Goal: Browse casually: Explore the website without a specific task or goal

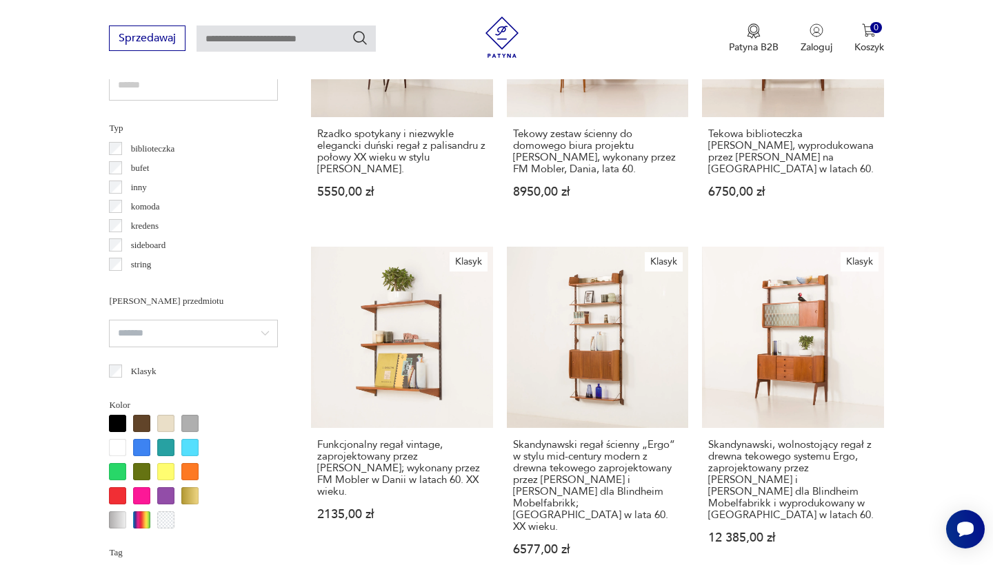
scroll to position [1015, 0]
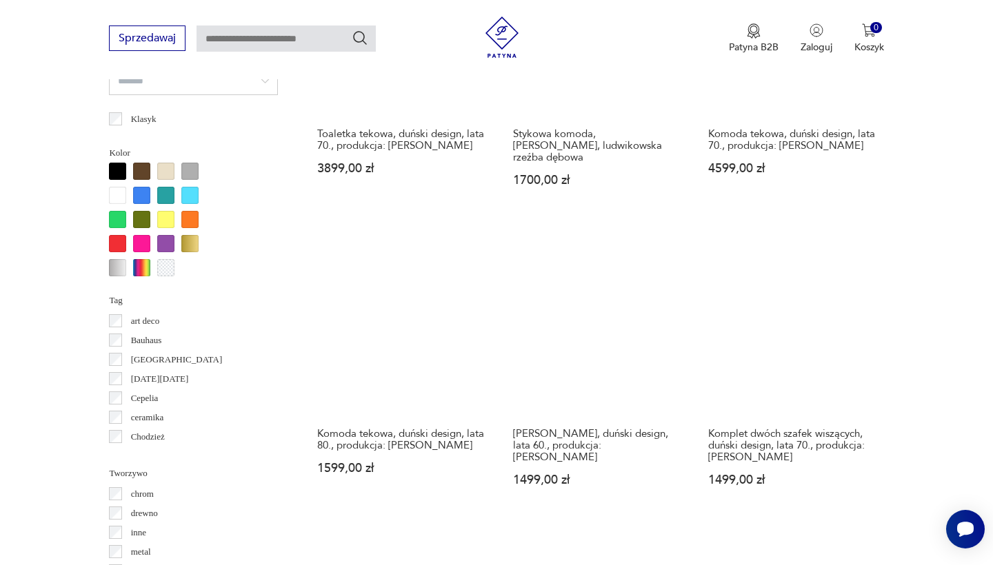
scroll to position [1273, 0]
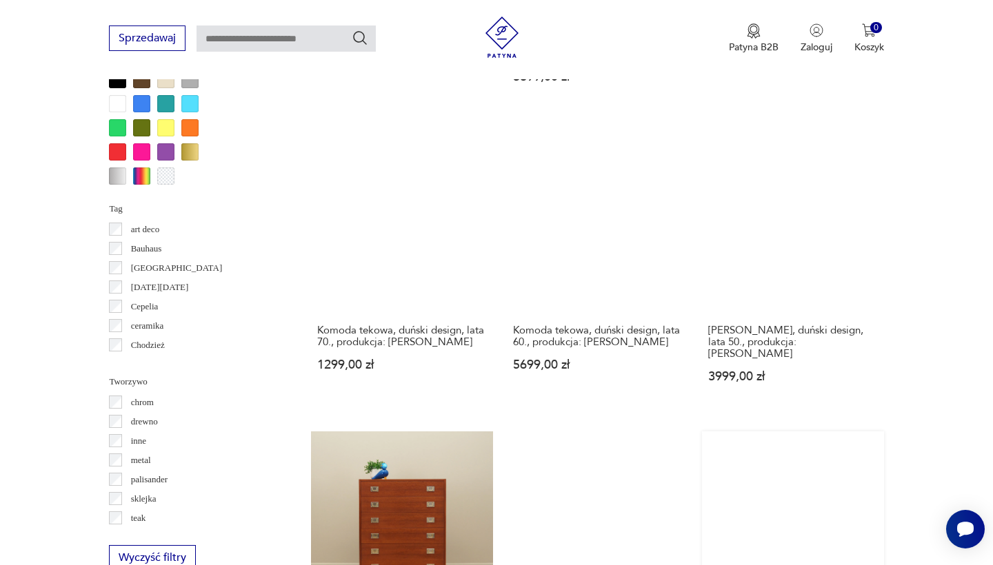
scroll to position [1530, 0]
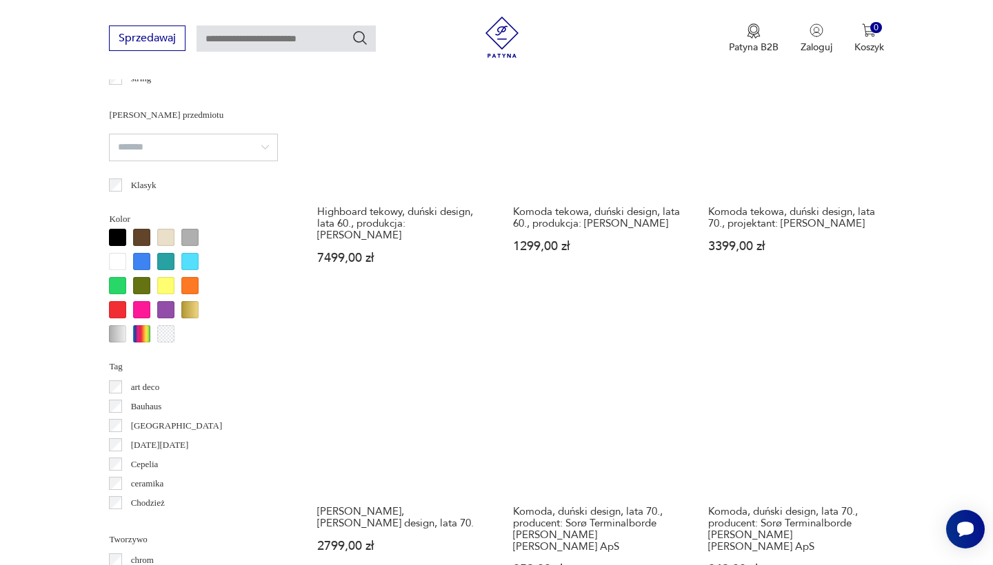
scroll to position [1188, 0]
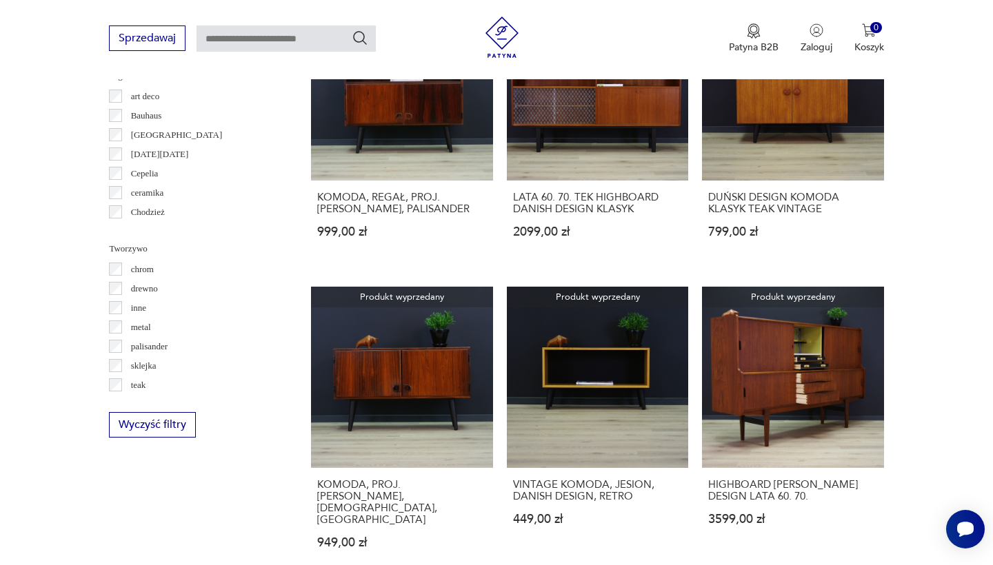
scroll to position [1456, 0]
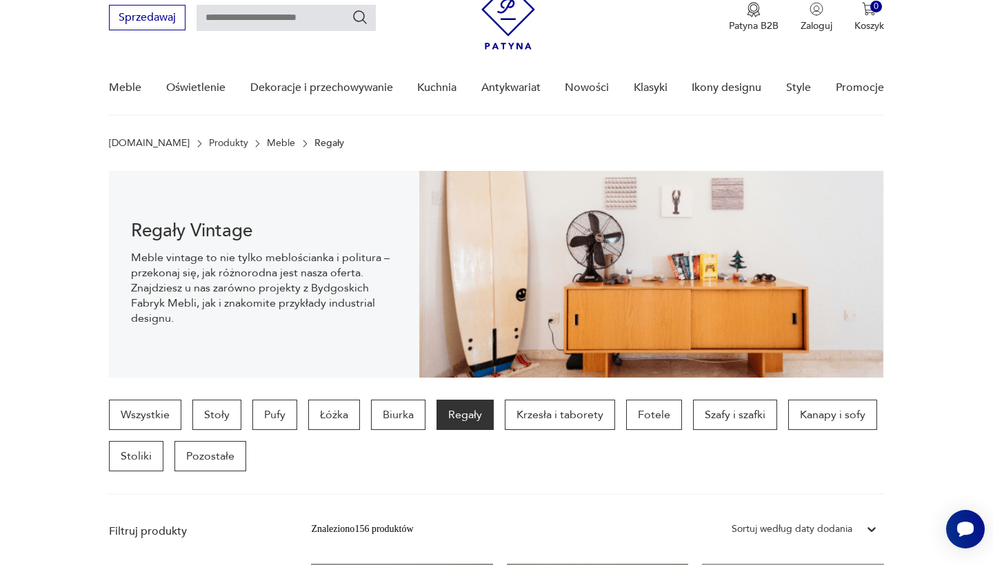
scroll to position [56, 0]
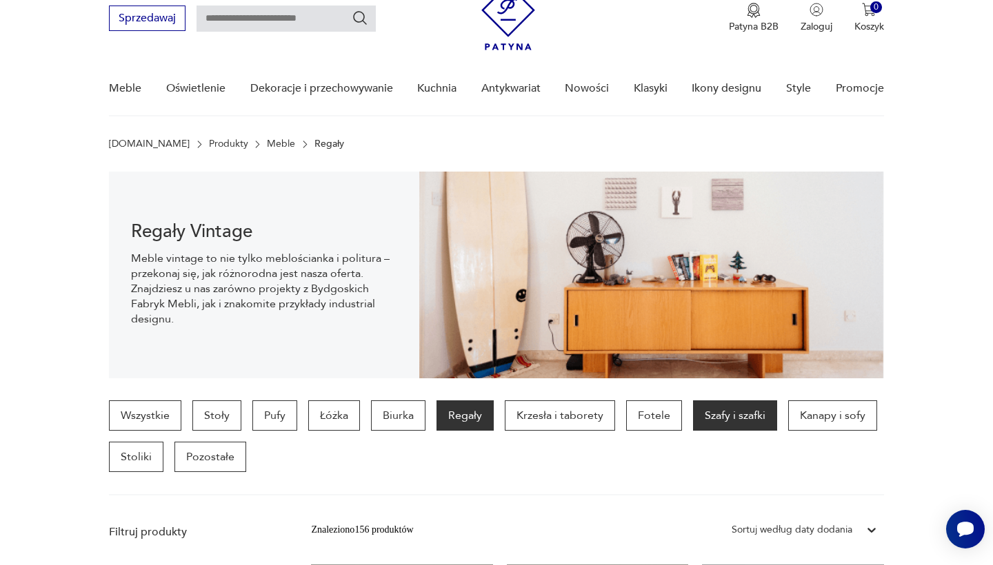
click at [729, 415] on p "Szafy i szafki" at bounding box center [735, 416] width 84 height 30
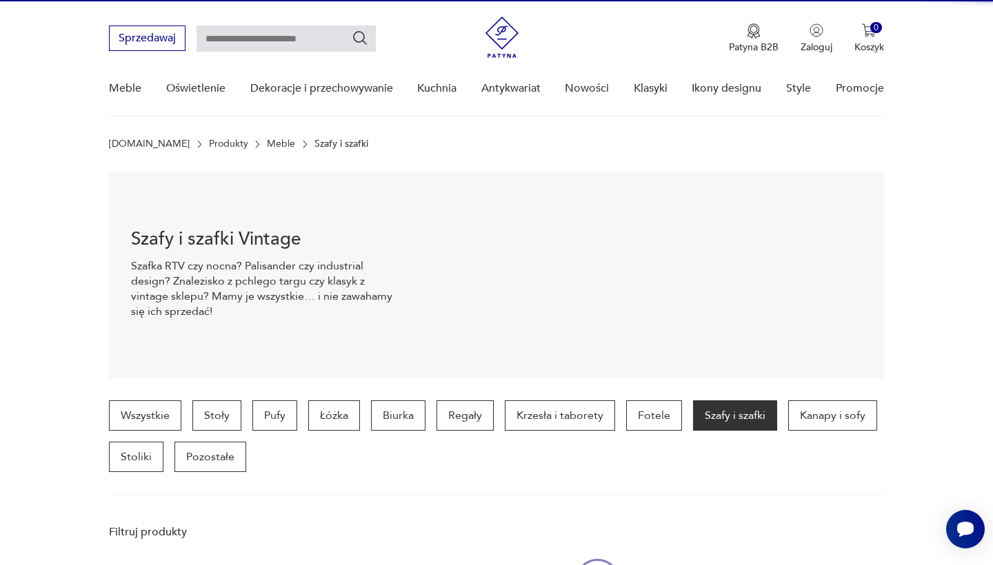
scroll to position [367, 0]
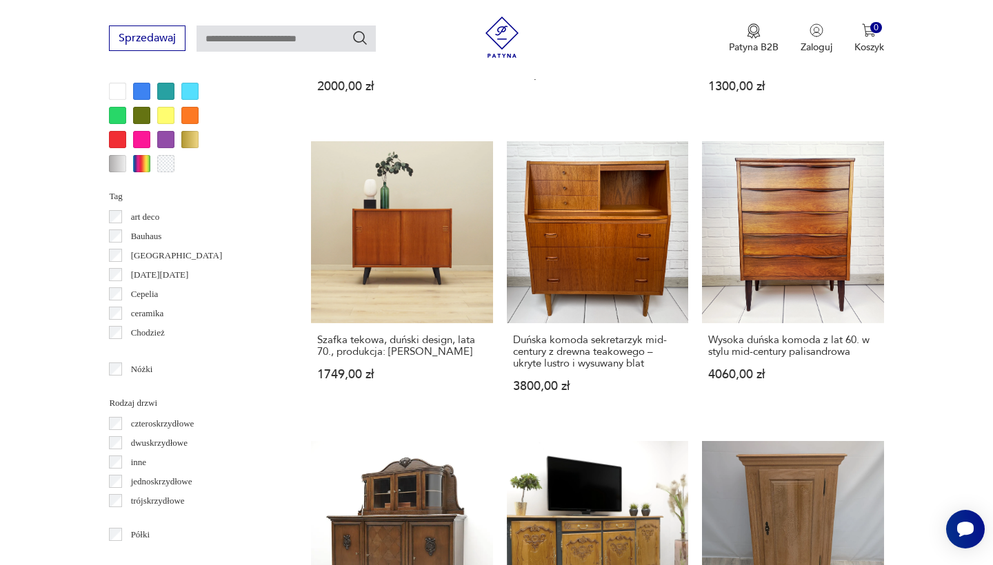
scroll to position [1452, 0]
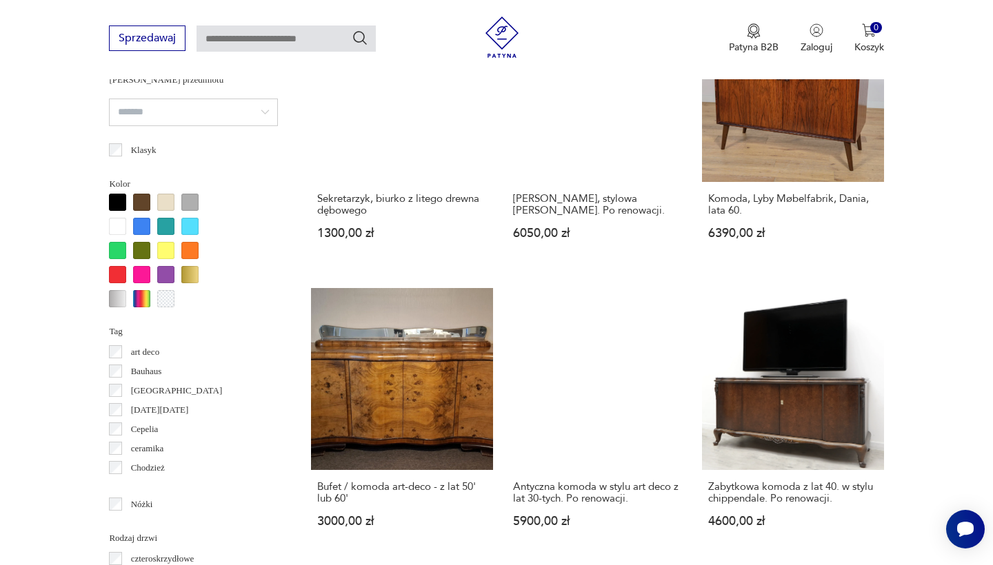
scroll to position [1309, 0]
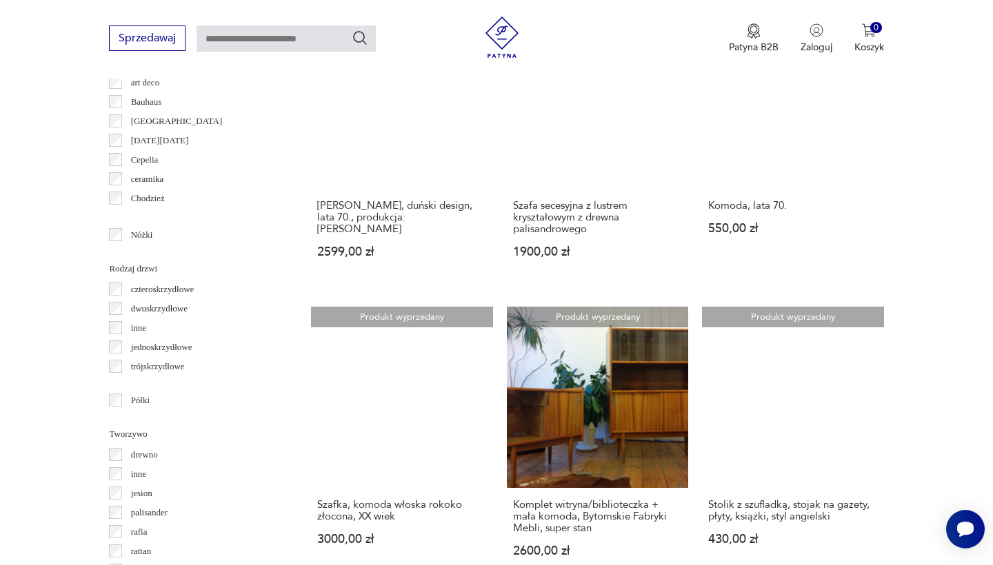
scroll to position [1547, 0]
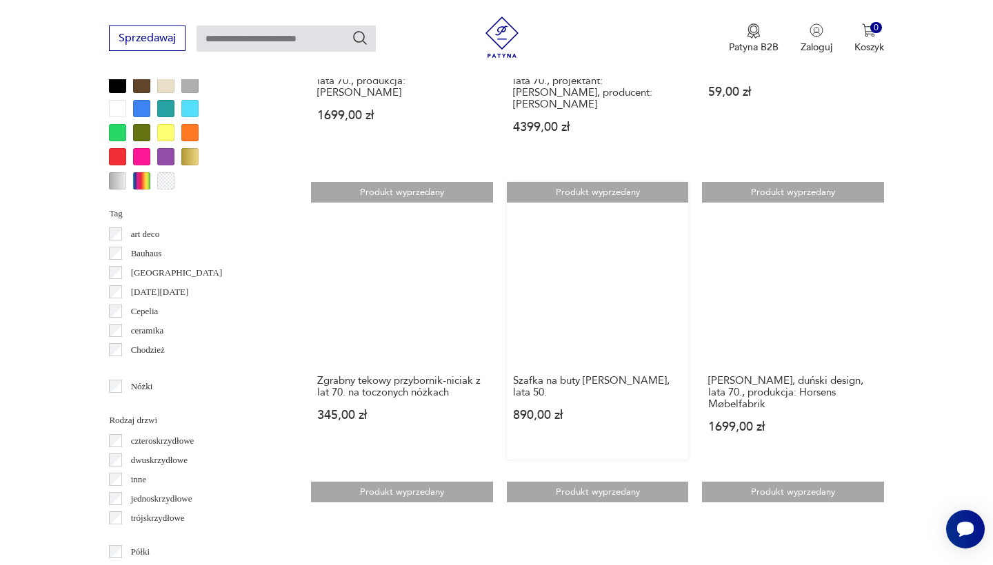
scroll to position [1506, 0]
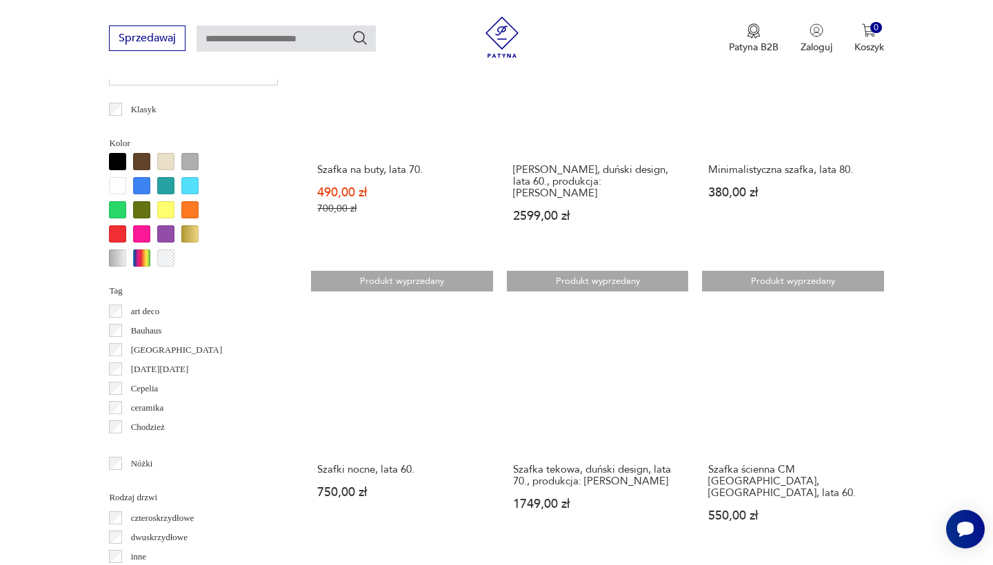
scroll to position [1273, 0]
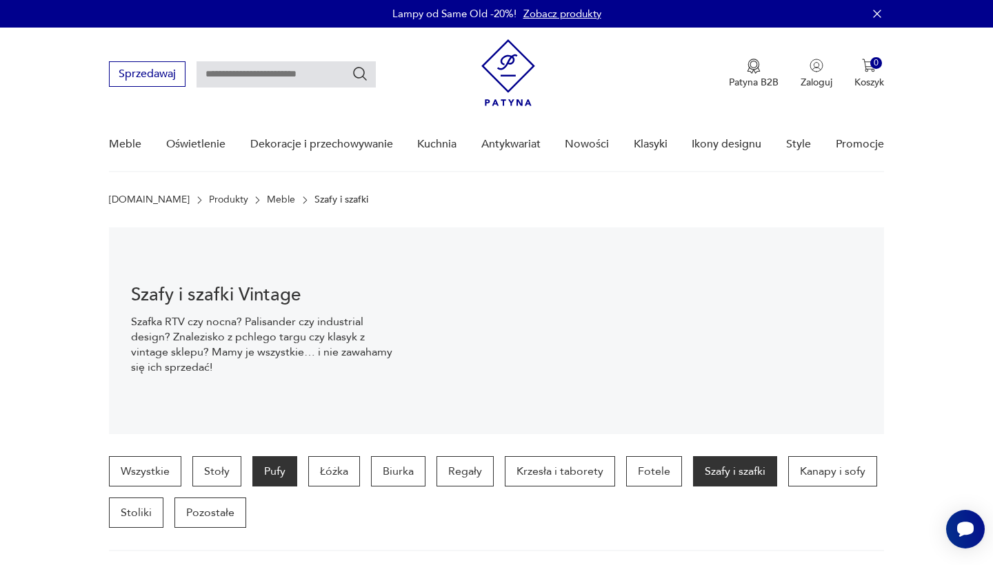
click at [274, 471] on p "Pufy" at bounding box center [274, 471] width 45 height 30
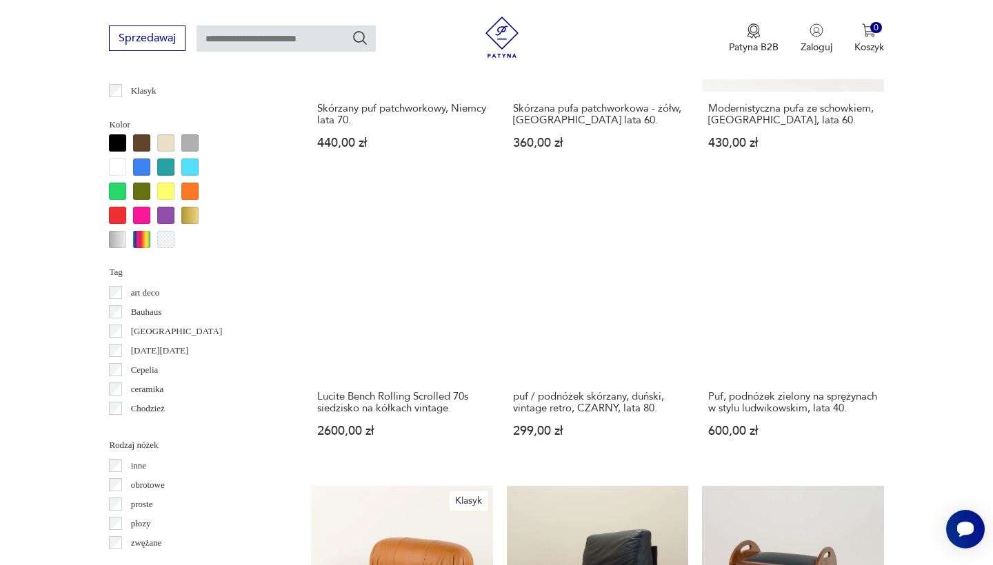
scroll to position [1294, 0]
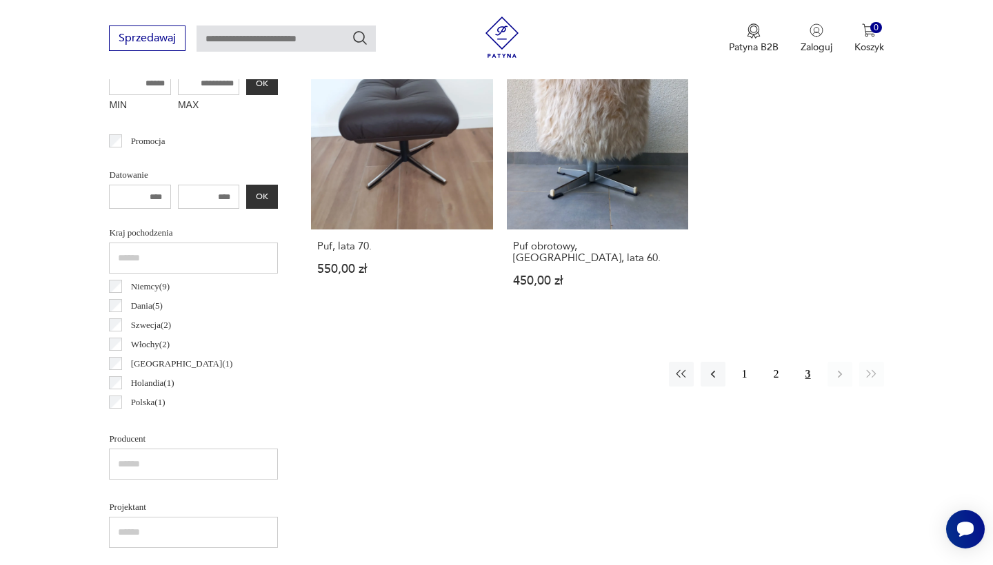
scroll to position [575, 0]
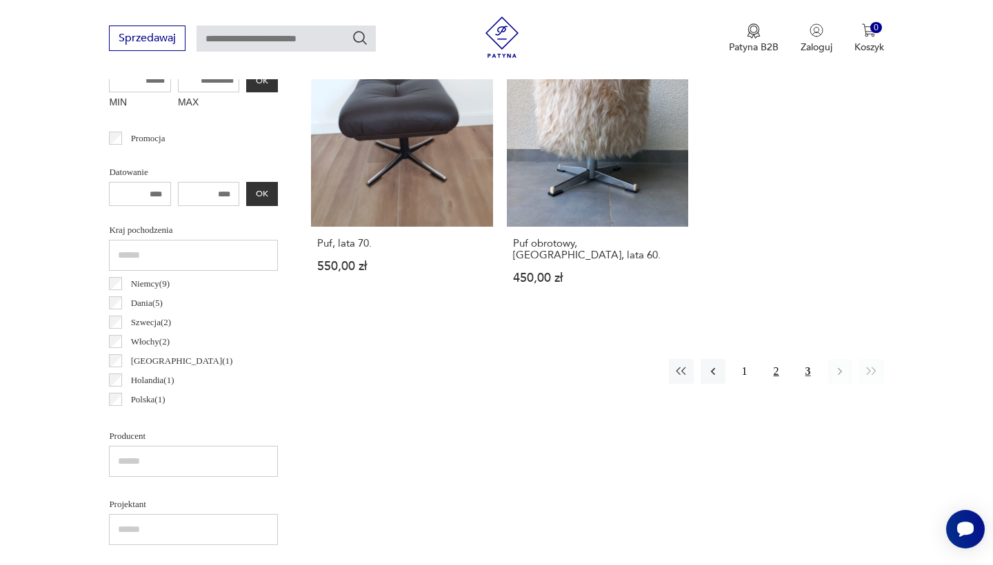
click at [775, 359] on button "2" at bounding box center [776, 371] width 25 height 25
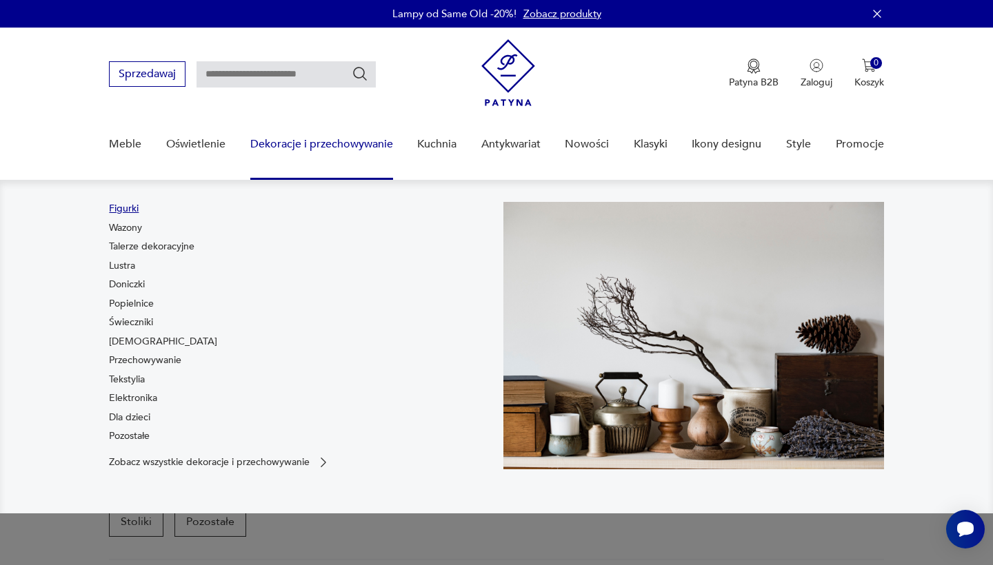
click at [129, 209] on link "Figurki" at bounding box center [124, 209] width 30 height 14
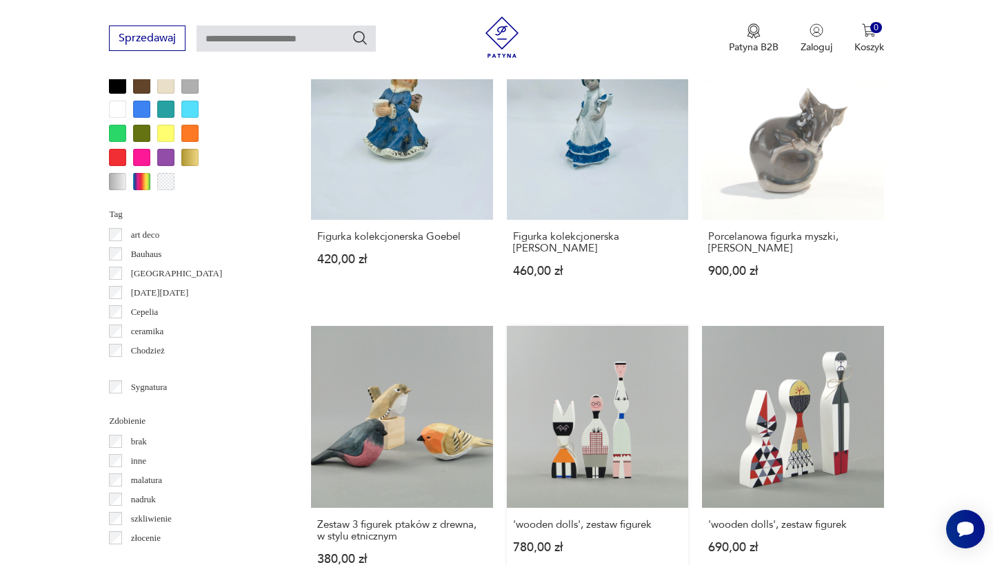
scroll to position [1248, 0]
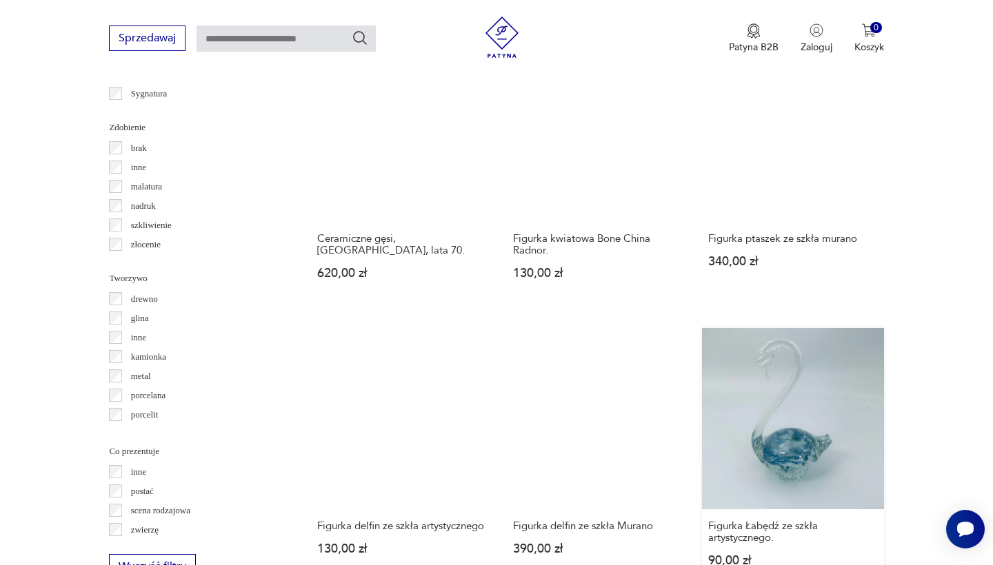
scroll to position [1507, 0]
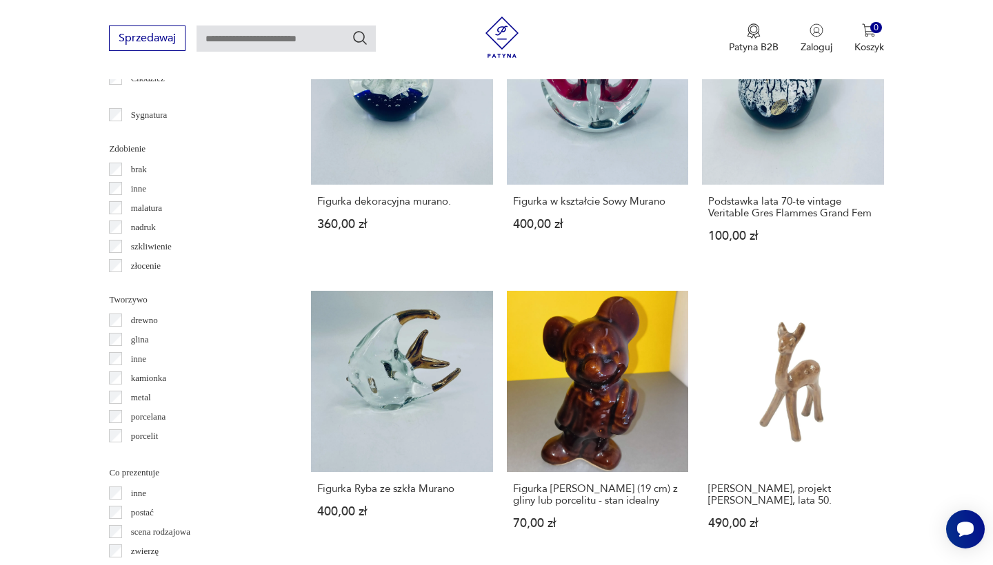
scroll to position [1452, 0]
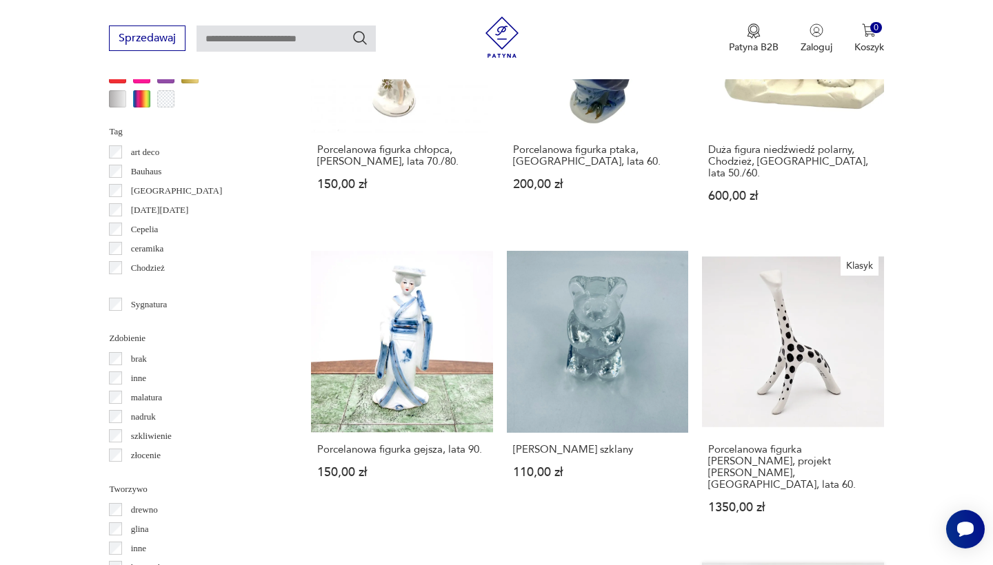
scroll to position [1268, 0]
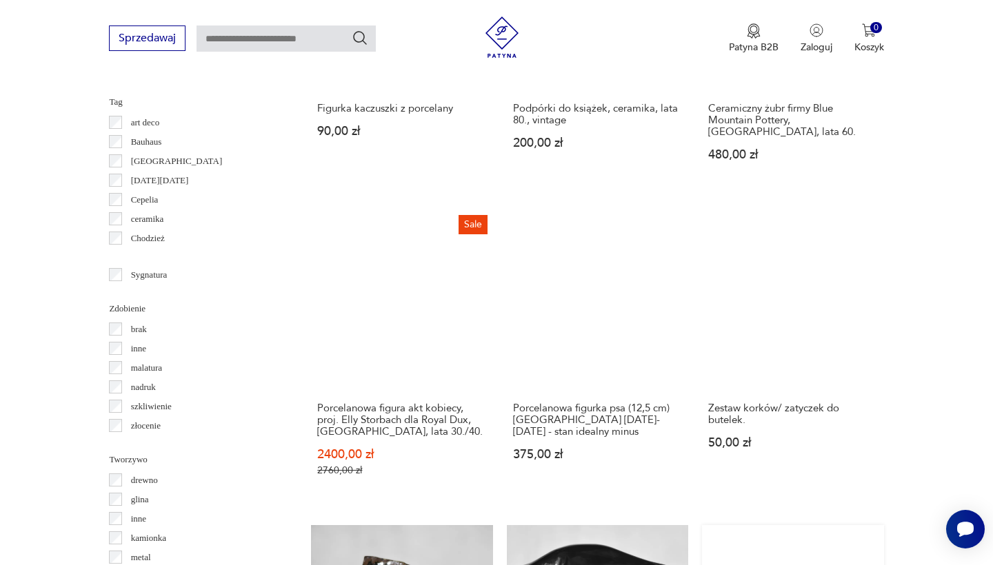
scroll to position [1328, 0]
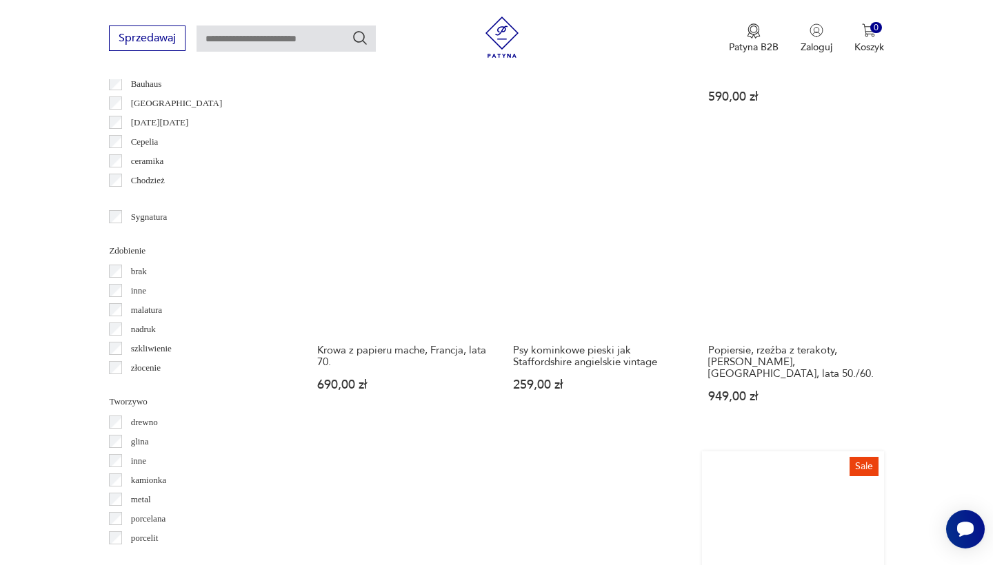
scroll to position [1446, 0]
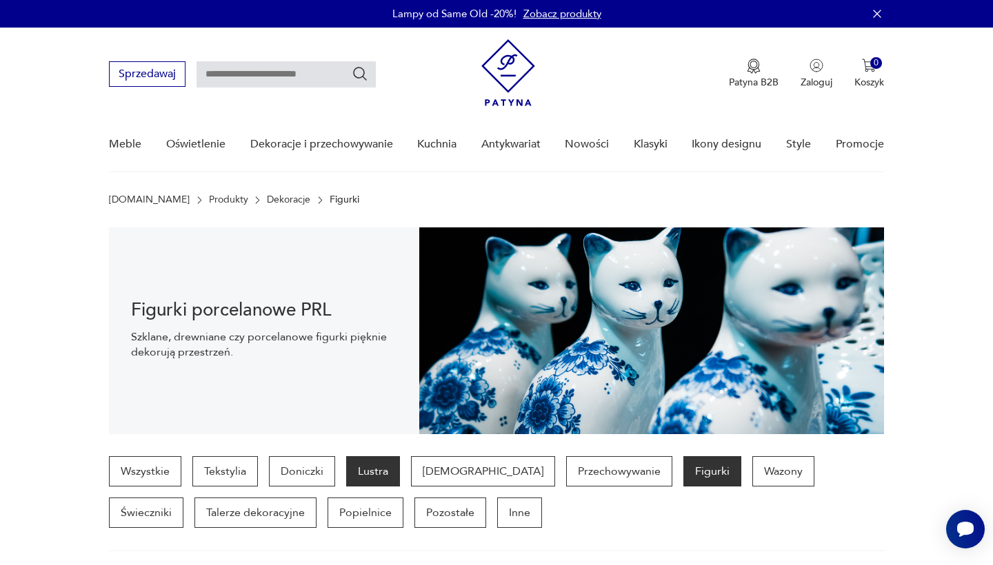
click at [372, 474] on p "Lustra" at bounding box center [373, 471] width 54 height 30
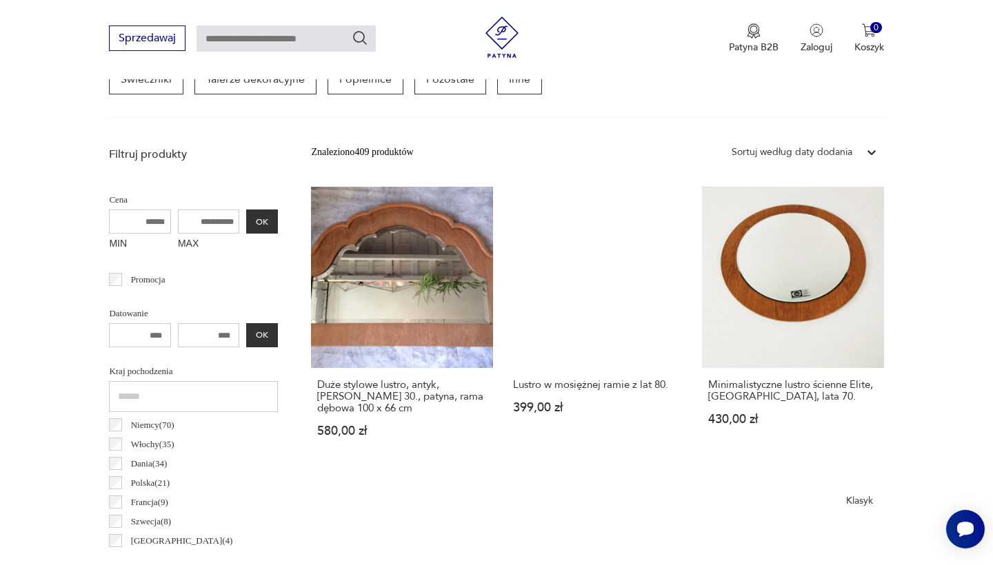
scroll to position [346, 0]
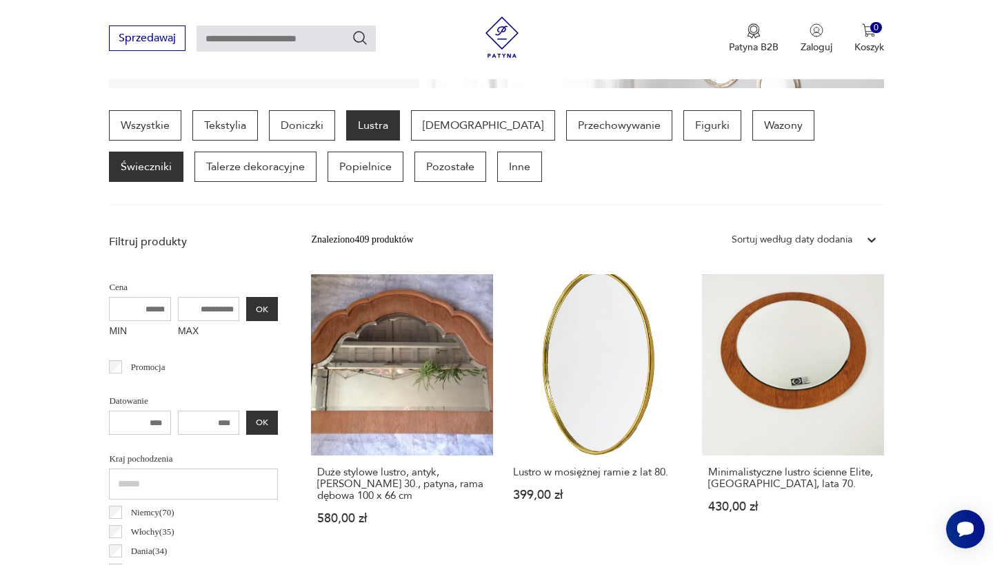
click at [183, 152] on p "Świeczniki" at bounding box center [146, 167] width 74 height 30
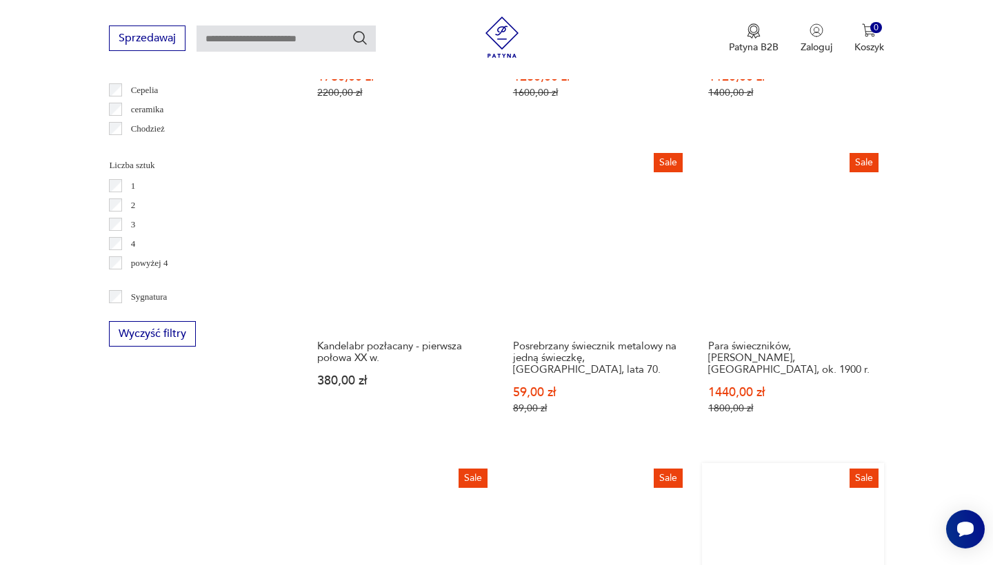
scroll to position [1470, 0]
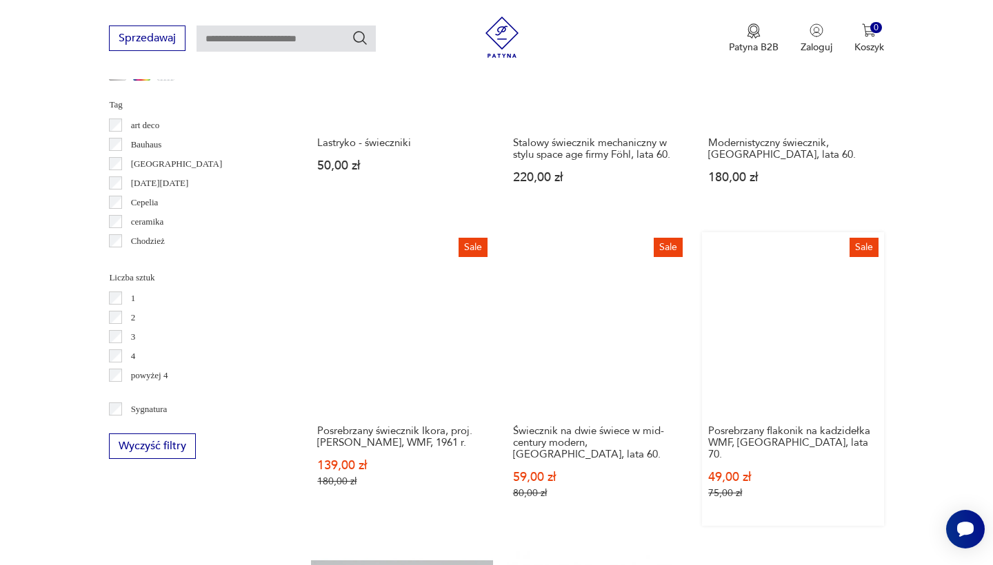
scroll to position [1318, 0]
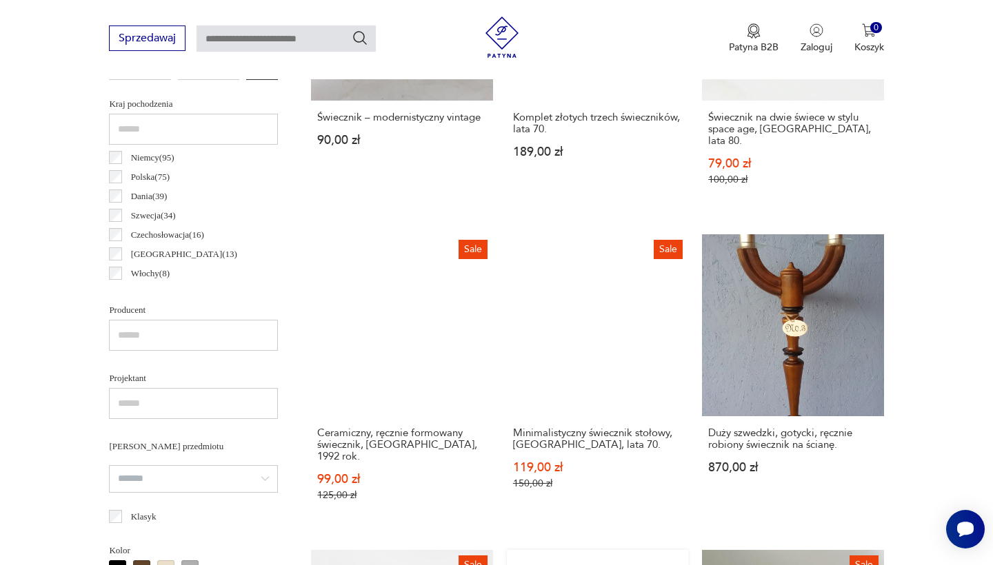
scroll to position [697, 0]
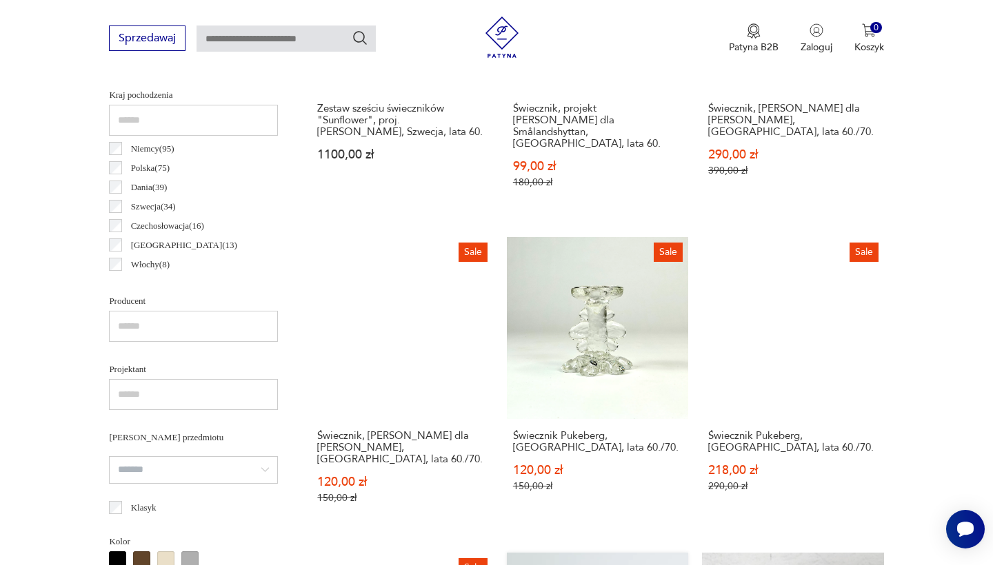
scroll to position [715, 0]
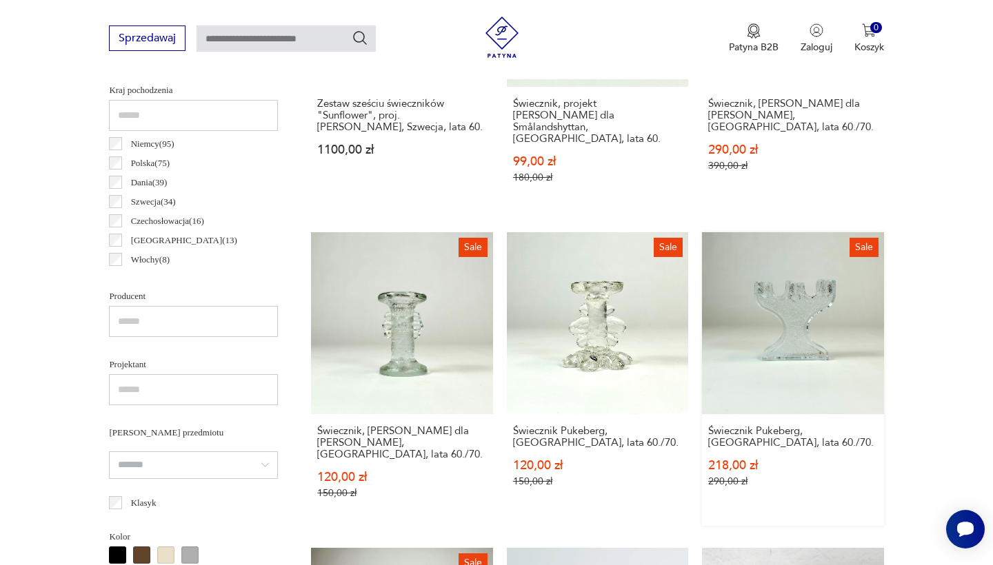
click at [702, 250] on link "Sale Świecznik Pukeberg, [GEOGRAPHIC_DATA], lata 60./70. 218,00 zł 290,00 zł" at bounding box center [792, 378] width 181 height 293
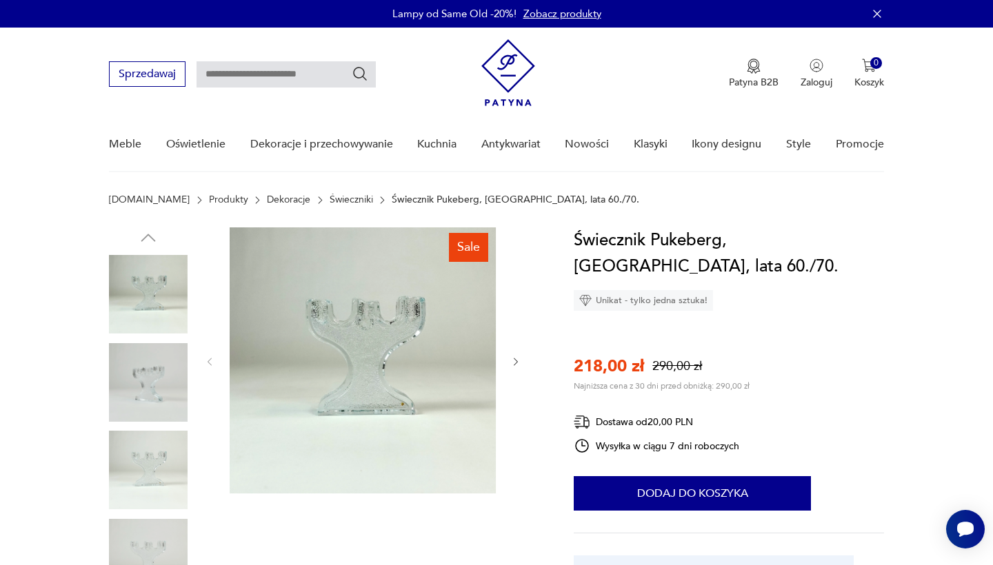
click at [161, 369] on img at bounding box center [148, 382] width 79 height 79
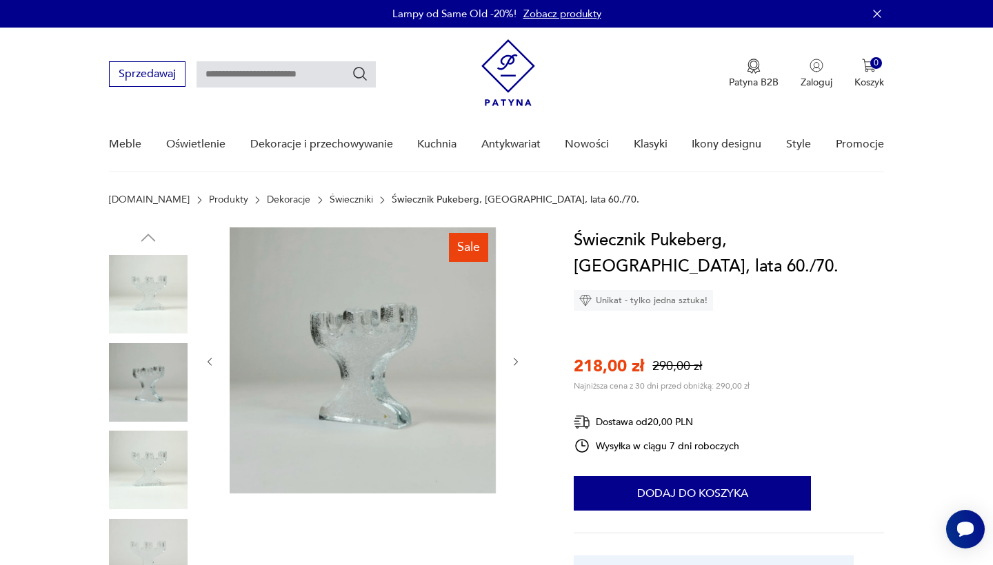
click at [383, 380] on img at bounding box center [363, 360] width 266 height 266
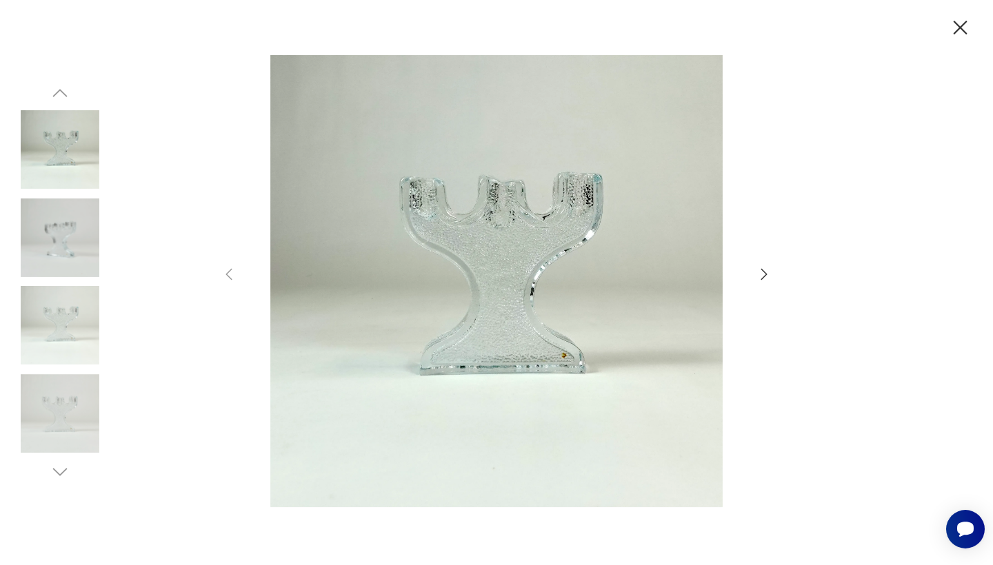
click at [531, 240] on img at bounding box center [496, 281] width 491 height 452
click at [765, 274] on icon "button" at bounding box center [764, 274] width 6 height 11
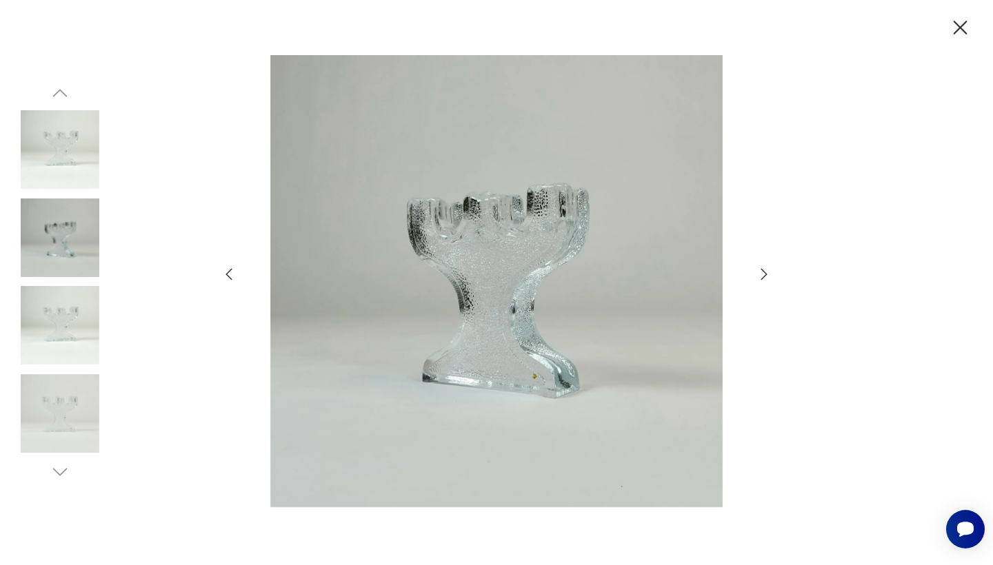
click at [765, 273] on icon "button" at bounding box center [764, 274] width 6 height 11
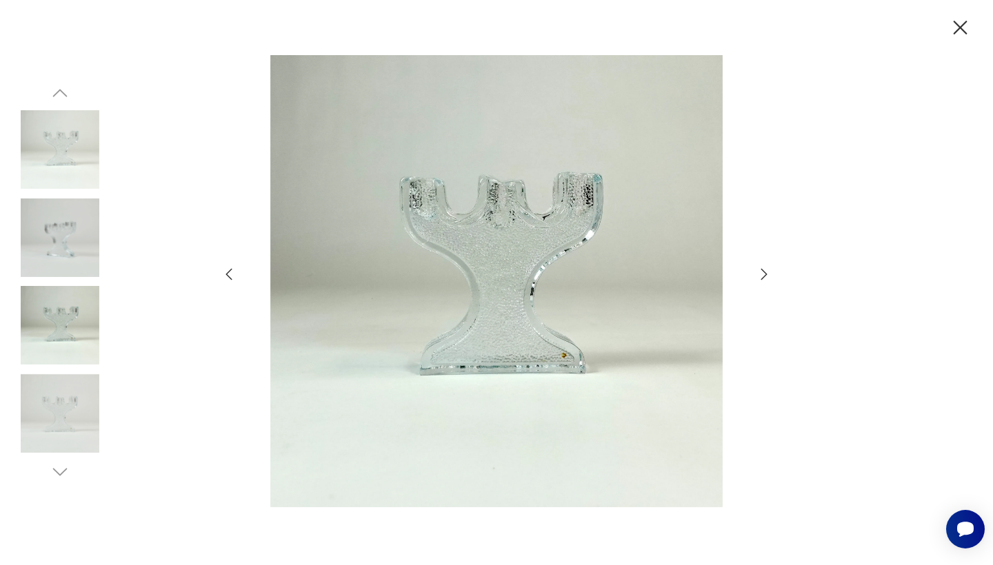
click at [765, 273] on icon "button" at bounding box center [764, 274] width 6 height 11
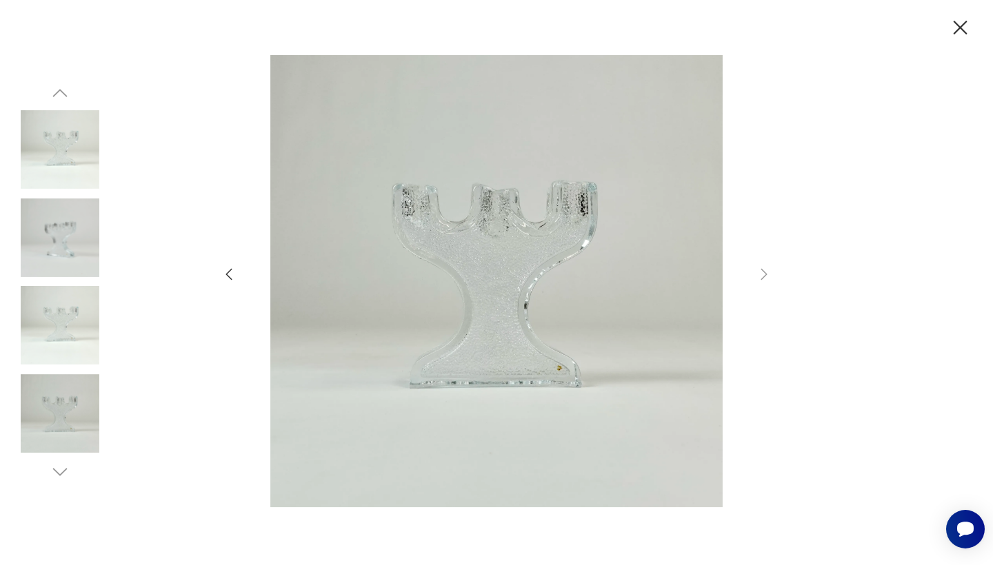
click at [949, 23] on icon "button" at bounding box center [960, 28] width 24 height 24
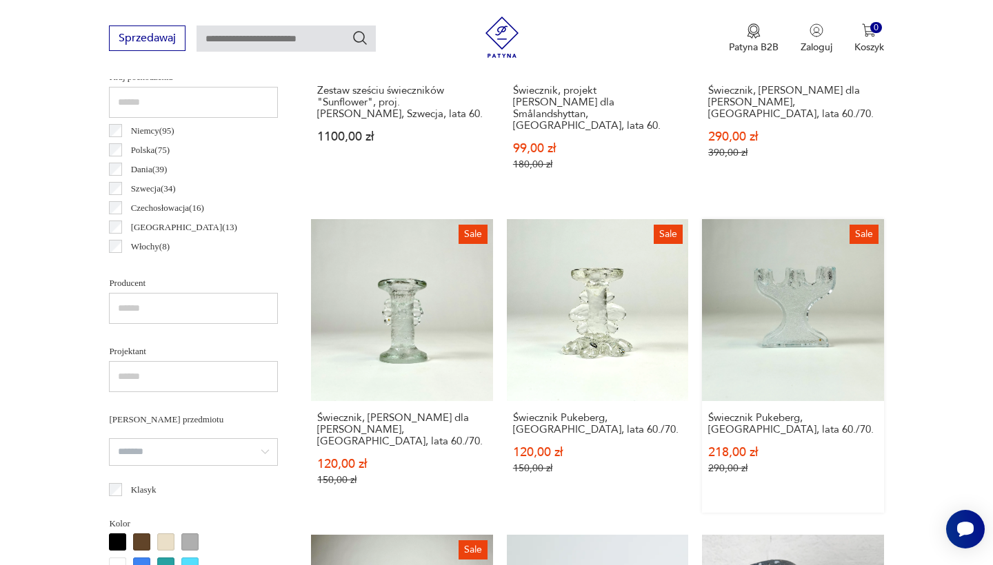
scroll to position [731, 0]
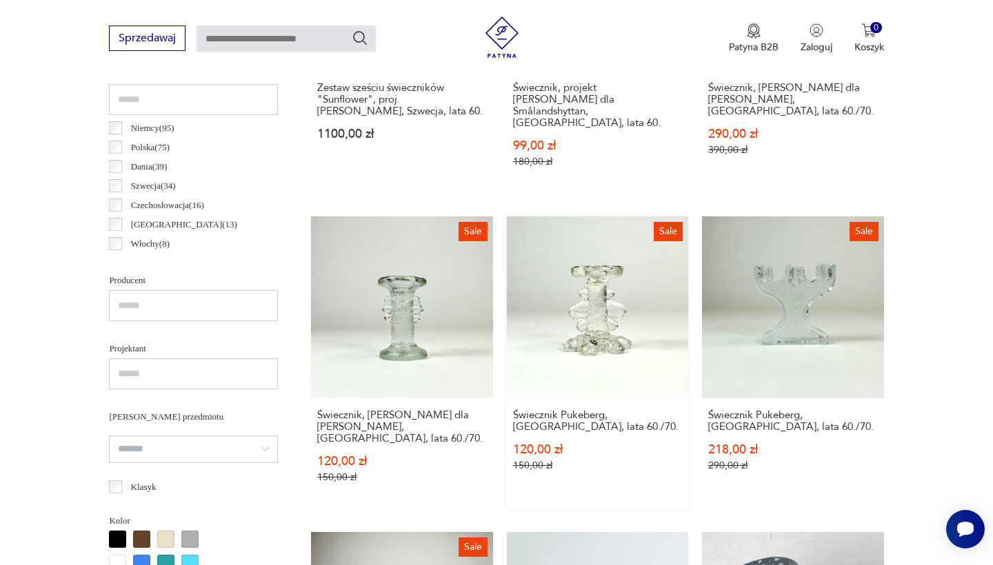
click at [507, 238] on link "Sale Świecznik Pukeberg, [GEOGRAPHIC_DATA], lata 60./70. 120,00 zł 150,00 zł" at bounding box center [597, 362] width 181 height 293
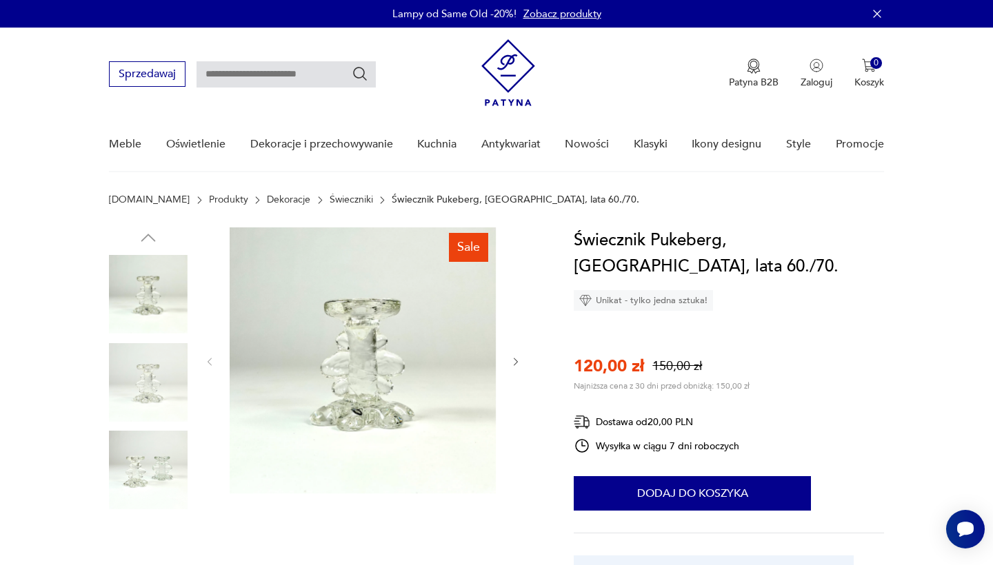
click at [378, 361] on img at bounding box center [363, 360] width 266 height 266
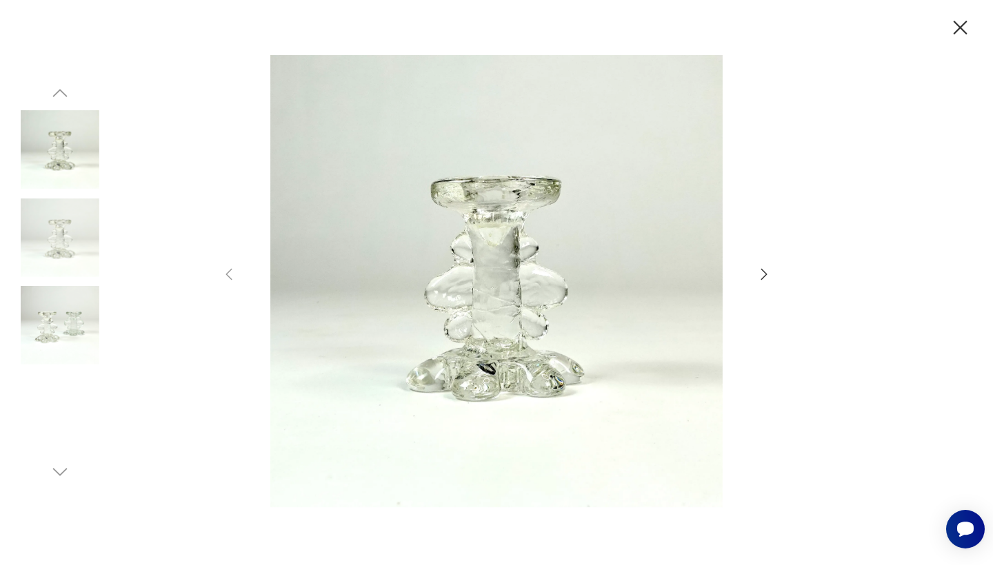
click at [764, 272] on icon "button" at bounding box center [764, 274] width 6 height 11
click at [764, 272] on icon "button" at bounding box center [764, 274] width 17 height 17
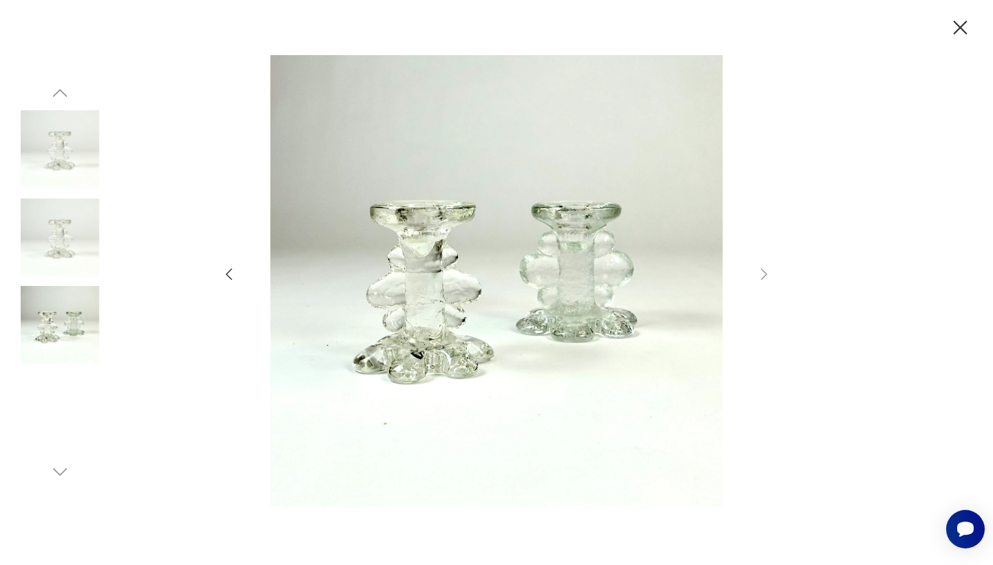
click at [962, 32] on icon "button" at bounding box center [960, 28] width 24 height 24
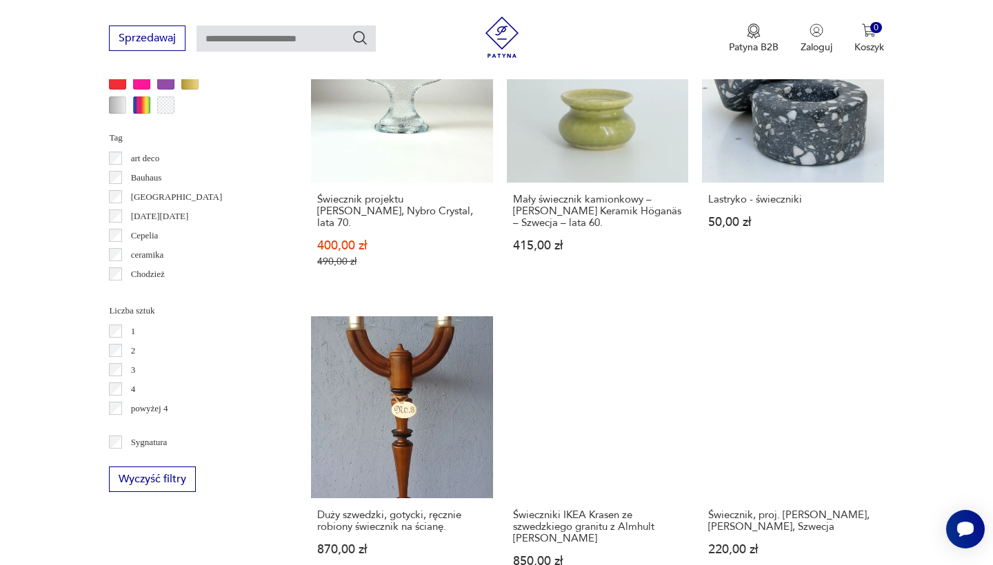
scroll to position [1337, 0]
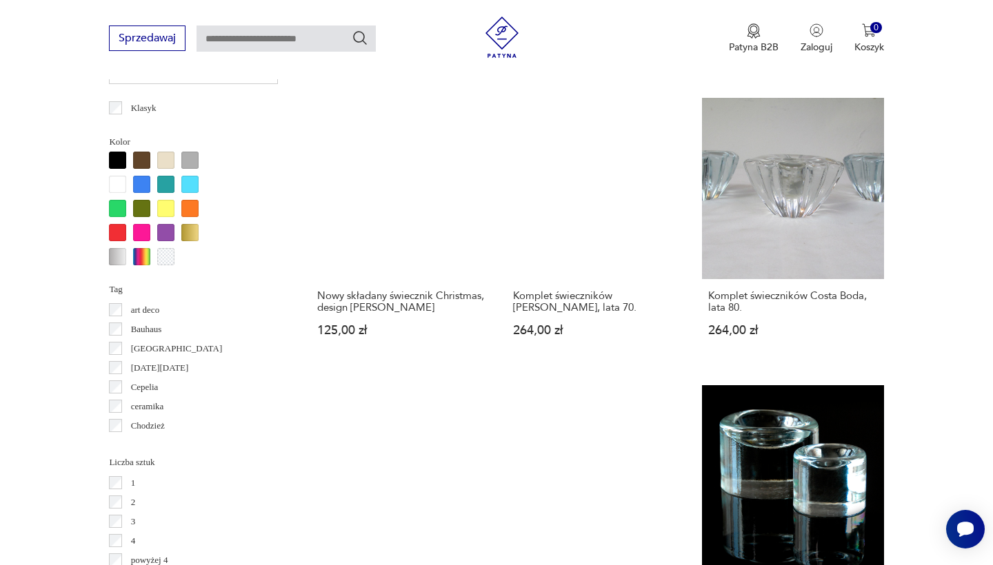
scroll to position [1173, 0]
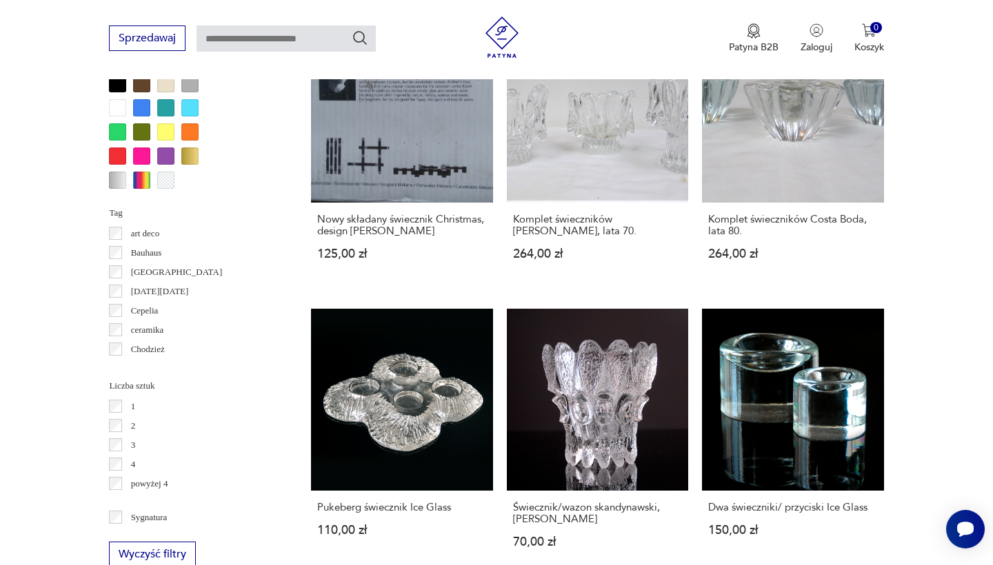
scroll to position [1190, 0]
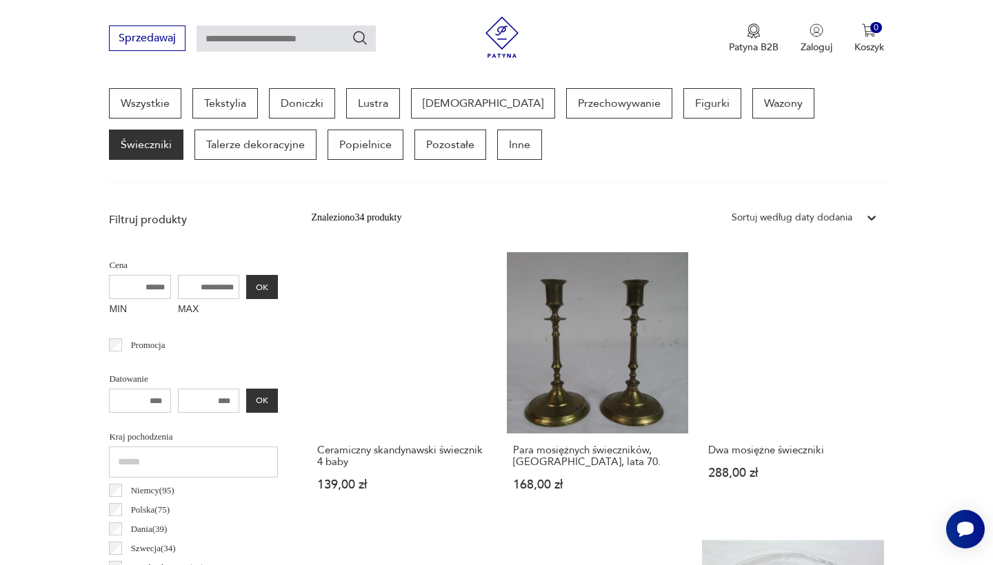
scroll to position [367, 0]
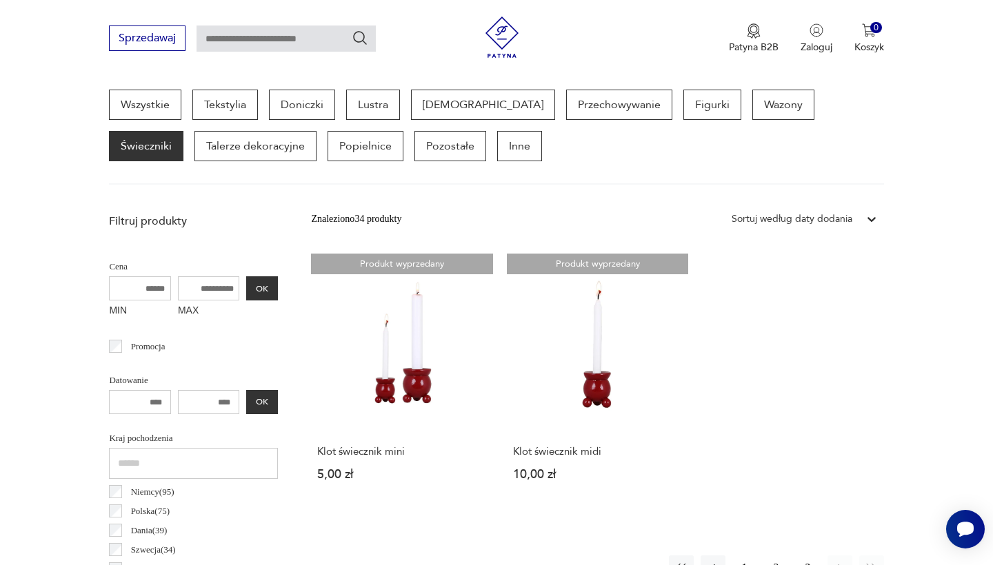
click at [745, 556] on button "1" at bounding box center [744, 568] width 25 height 25
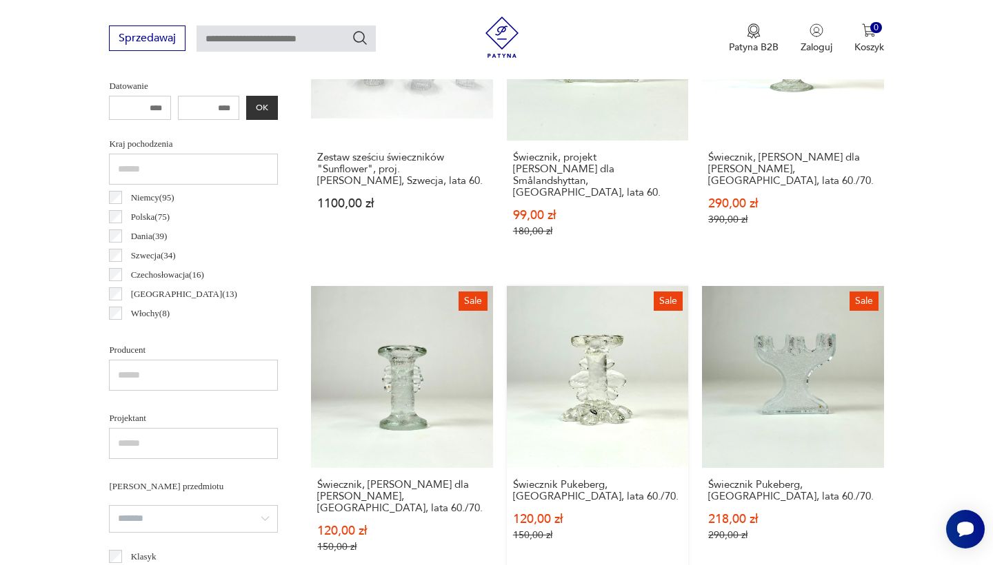
scroll to position [662, 0]
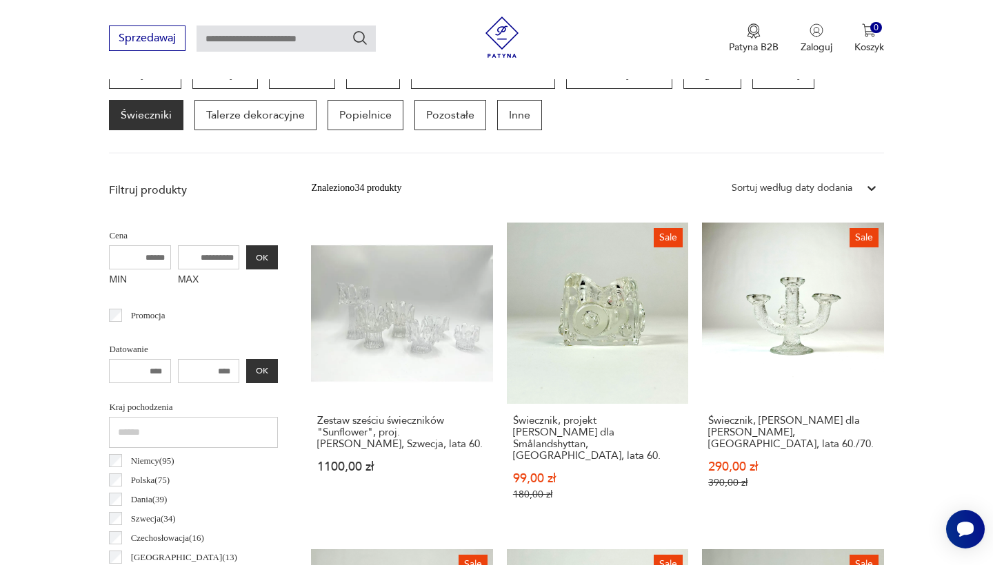
scroll to position [367, 0]
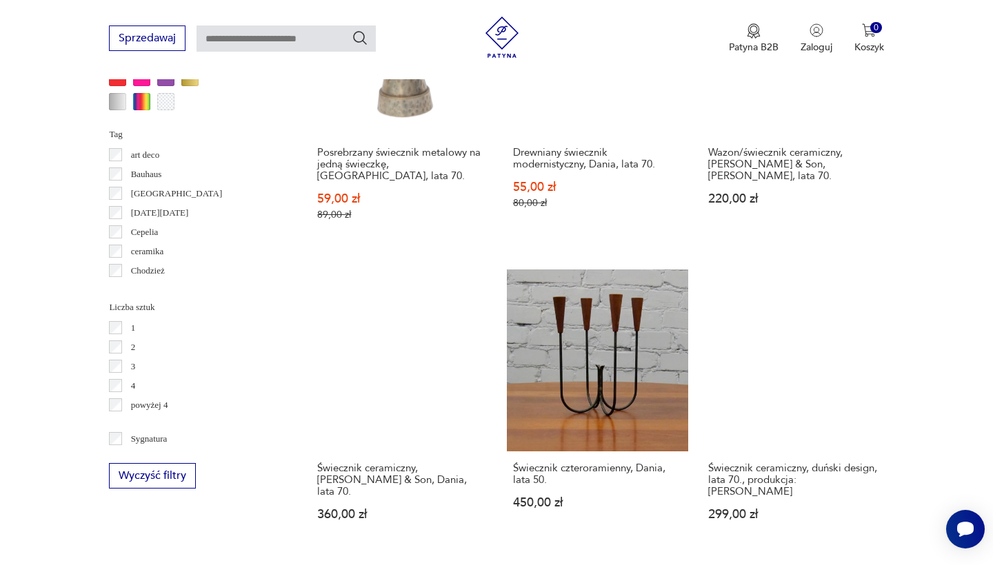
scroll to position [1297, 0]
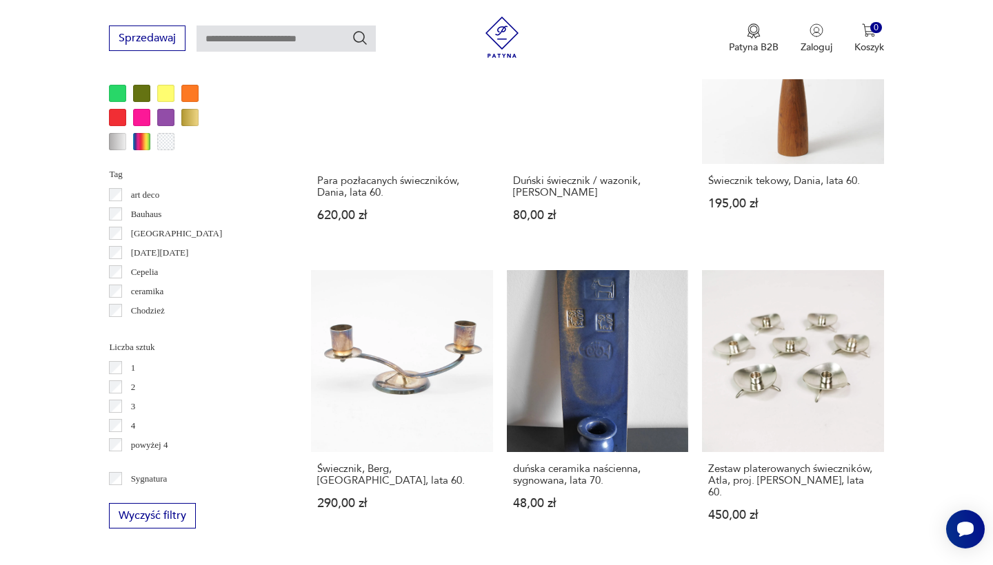
scroll to position [1285, 0]
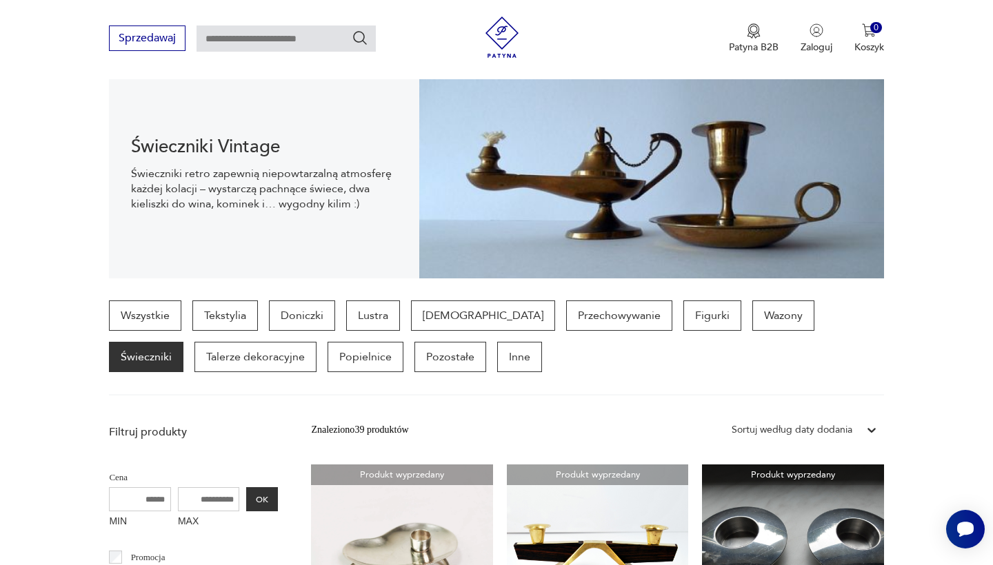
scroll to position [154, 0]
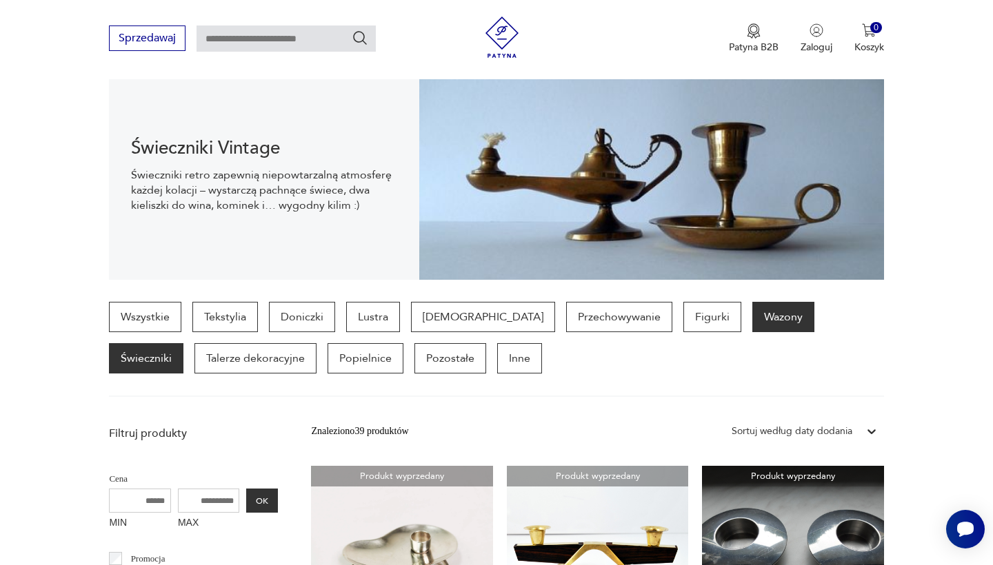
click at [752, 320] on p "Wazony" at bounding box center [783, 317] width 62 height 30
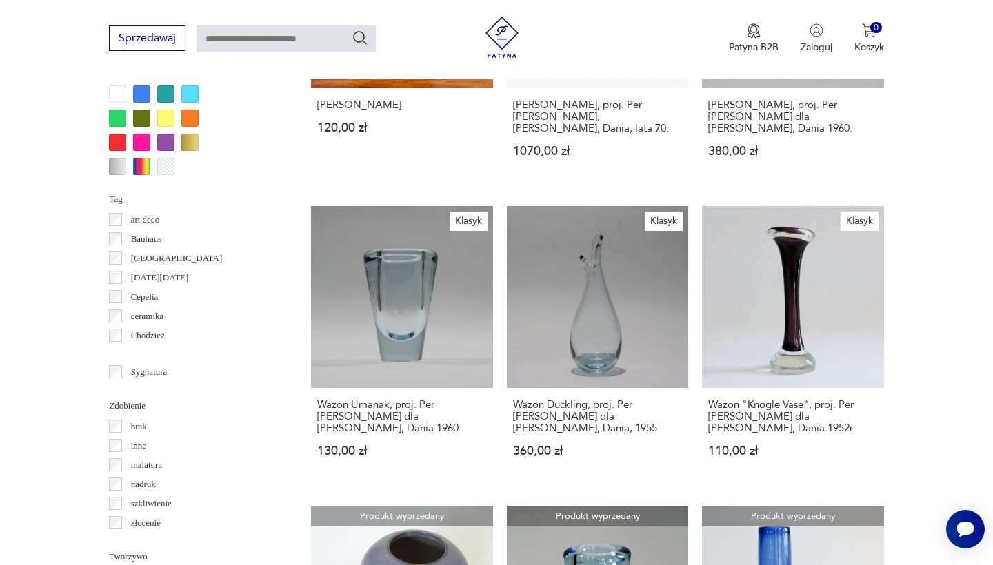
scroll to position [1403, 0]
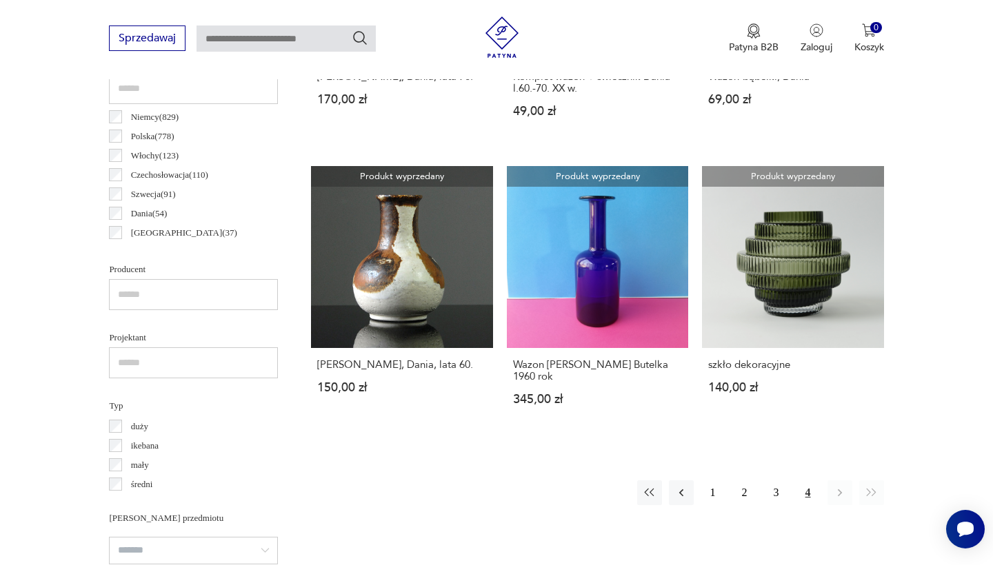
scroll to position [785, 0]
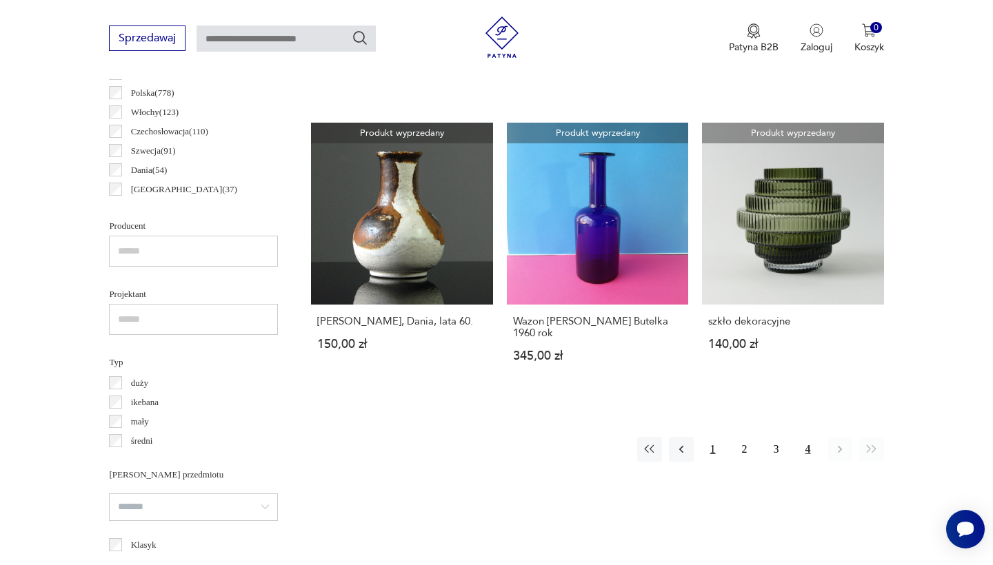
click at [713, 437] on button "1" at bounding box center [712, 449] width 25 height 25
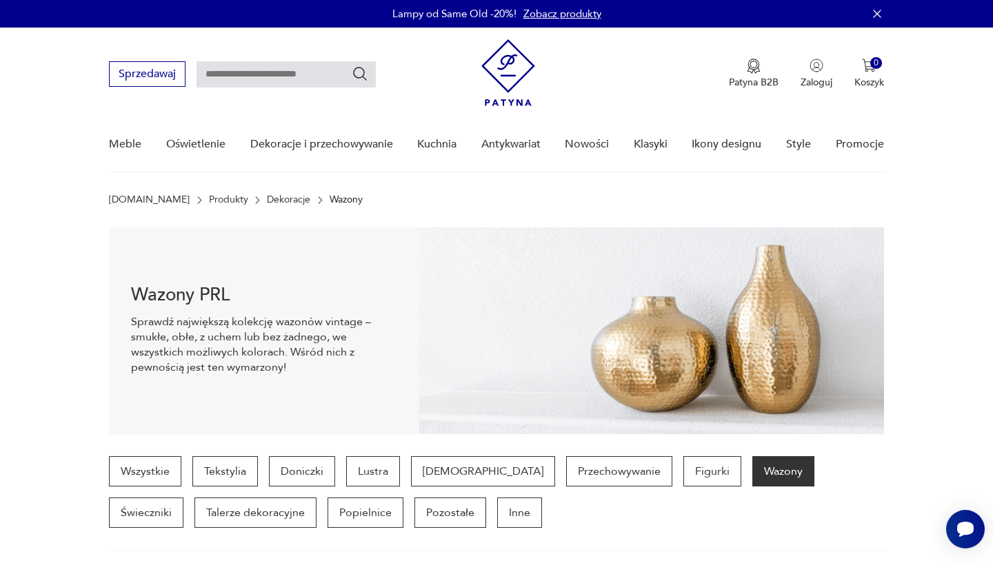
click at [259, 78] on input "text" at bounding box center [285, 74] width 179 height 26
type input "**********"
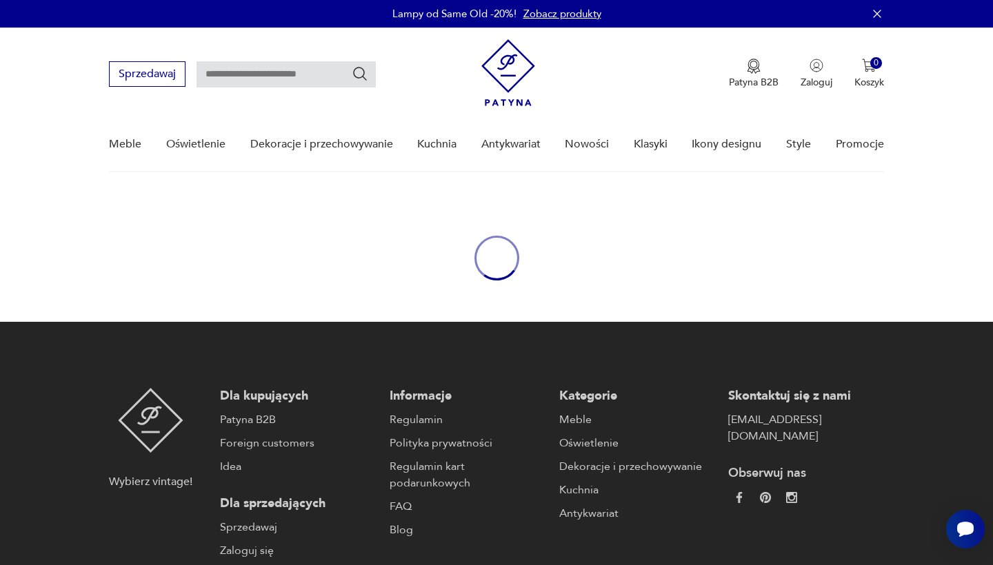
type input "**********"
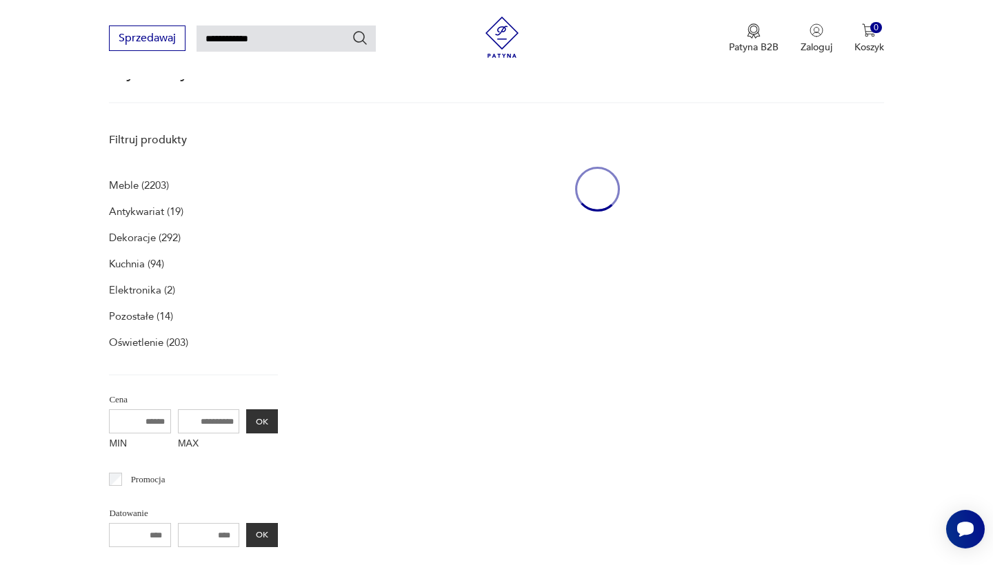
scroll to position [138, 0]
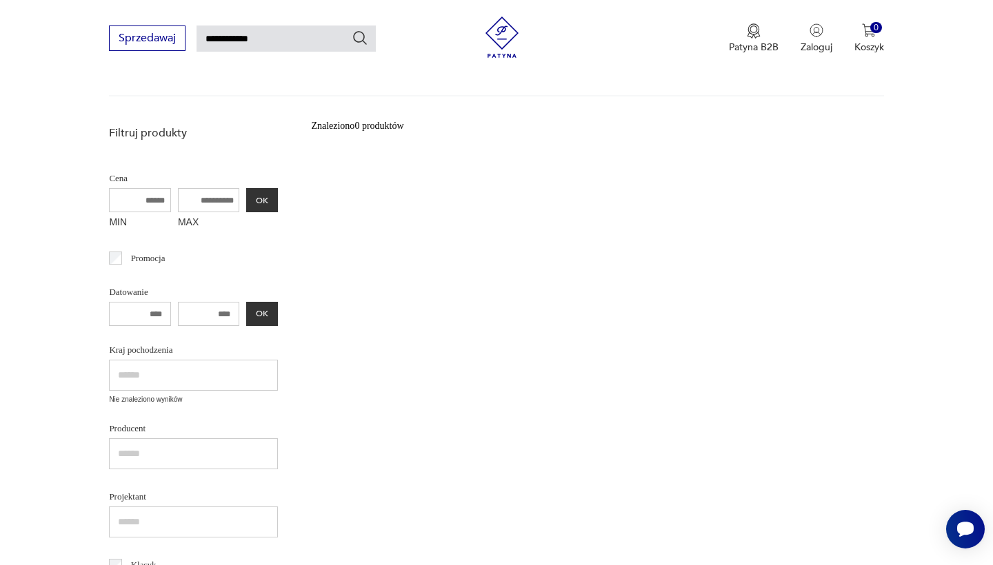
click at [272, 41] on input "**********" at bounding box center [285, 39] width 179 height 26
click at [210, 43] on input "*****" at bounding box center [285, 39] width 179 height 26
type input "******"
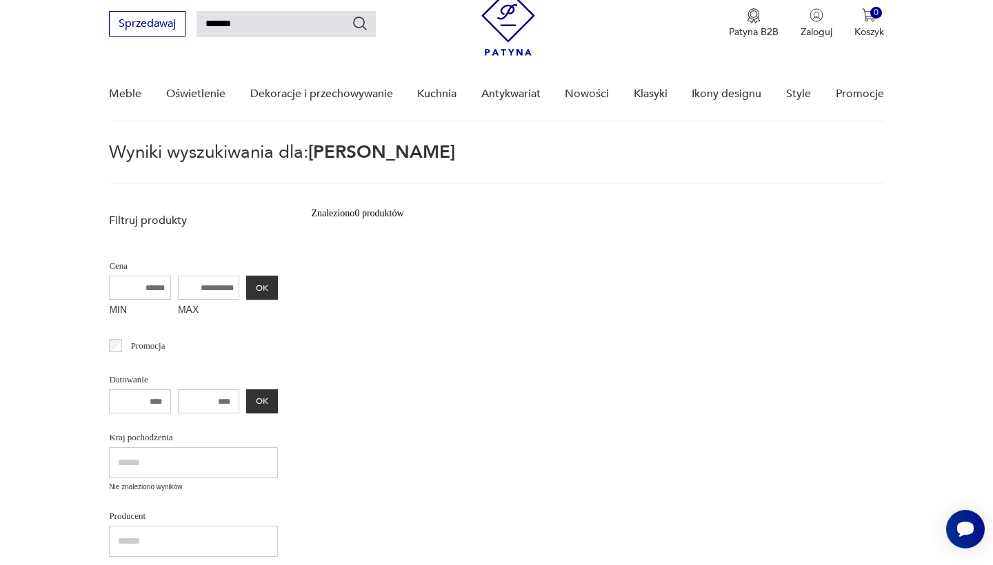
scroll to position [50, 0]
click at [254, 27] on input "******" at bounding box center [285, 25] width 179 height 26
type input "*"
type input "*****"
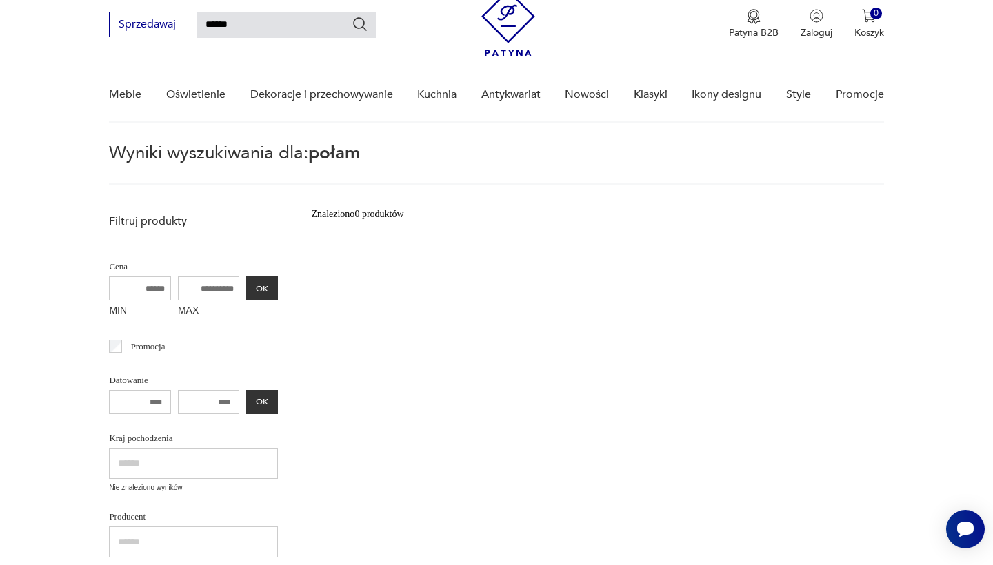
click at [223, 28] on input "*****" at bounding box center [285, 25] width 179 height 26
type input "*****"
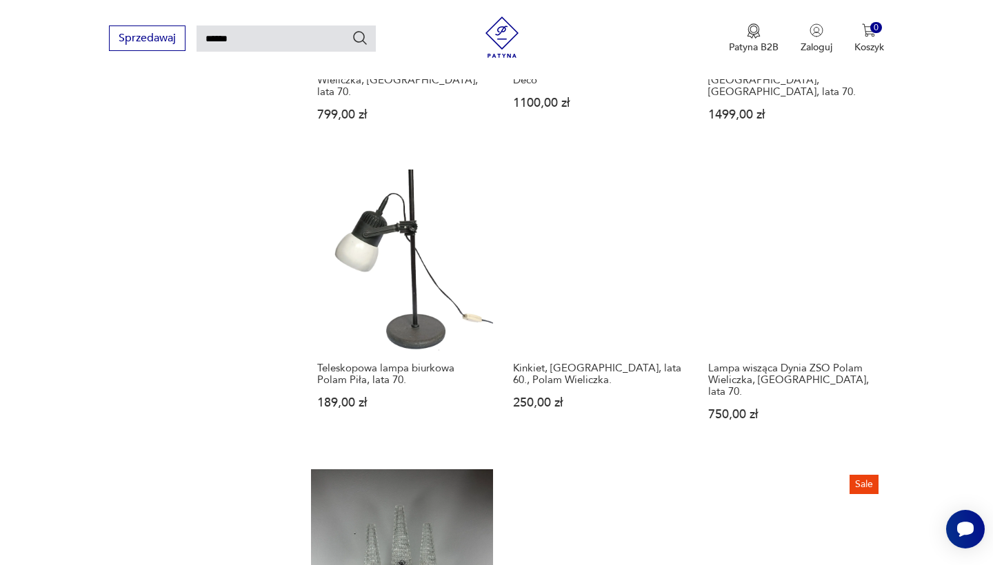
scroll to position [1063, 0]
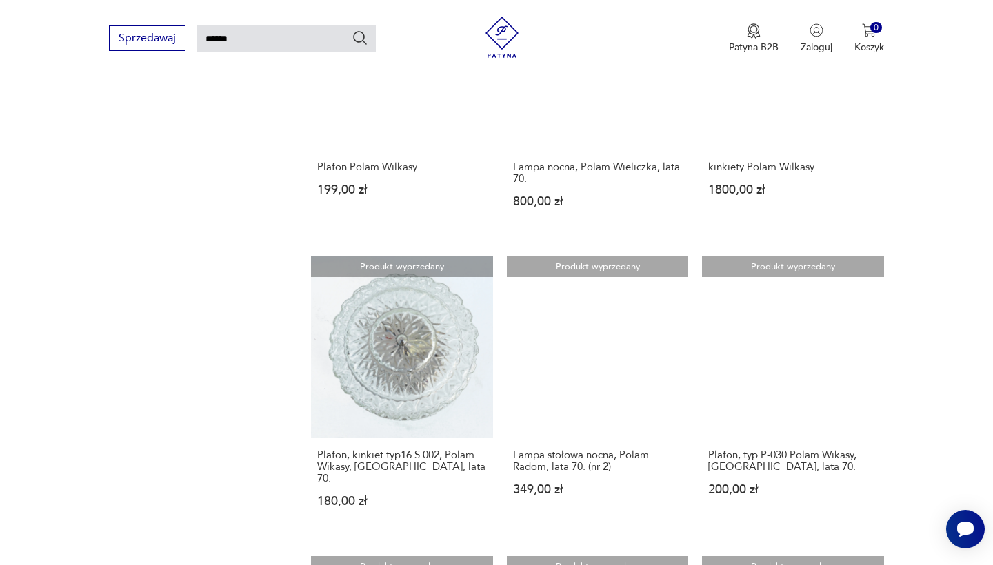
scroll to position [925, 0]
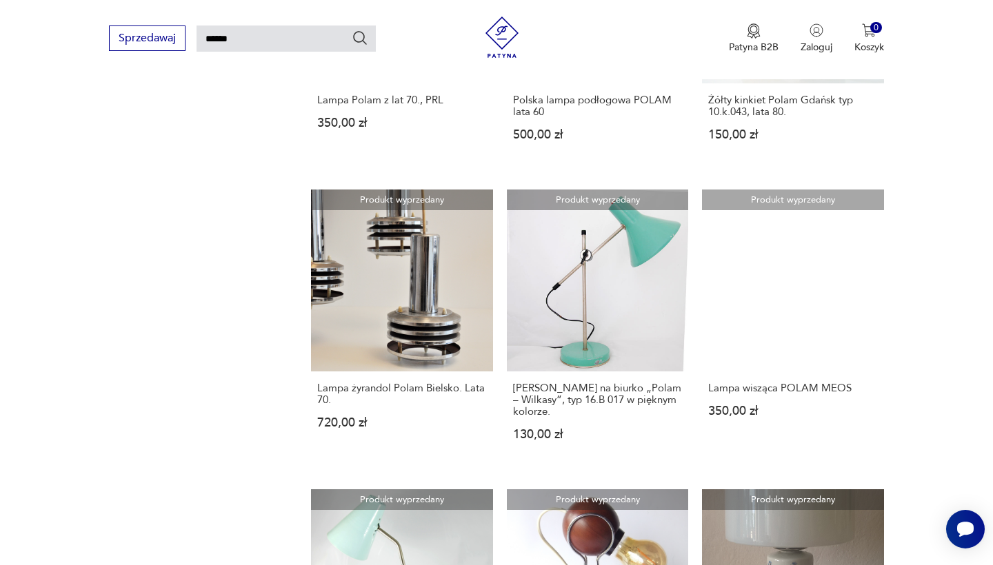
scroll to position [977, 0]
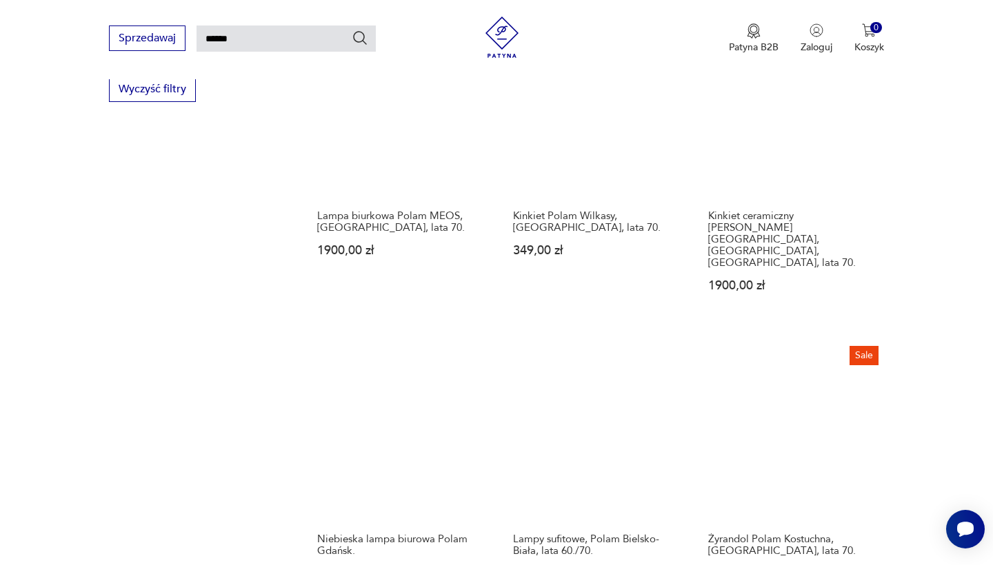
scroll to position [893, 0]
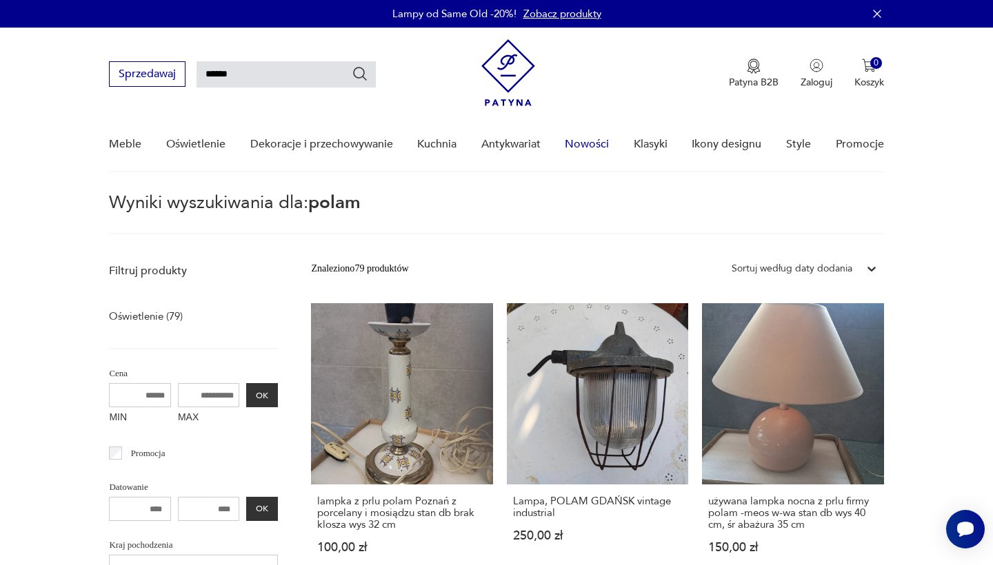
click at [590, 145] on link "Nowości" at bounding box center [587, 144] width 44 height 53
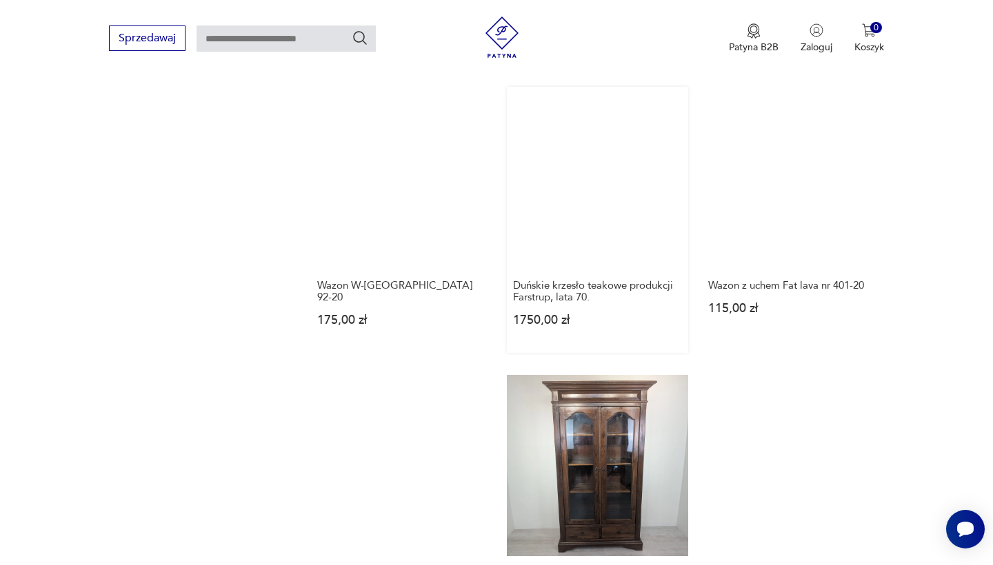
scroll to position [1230, 0]
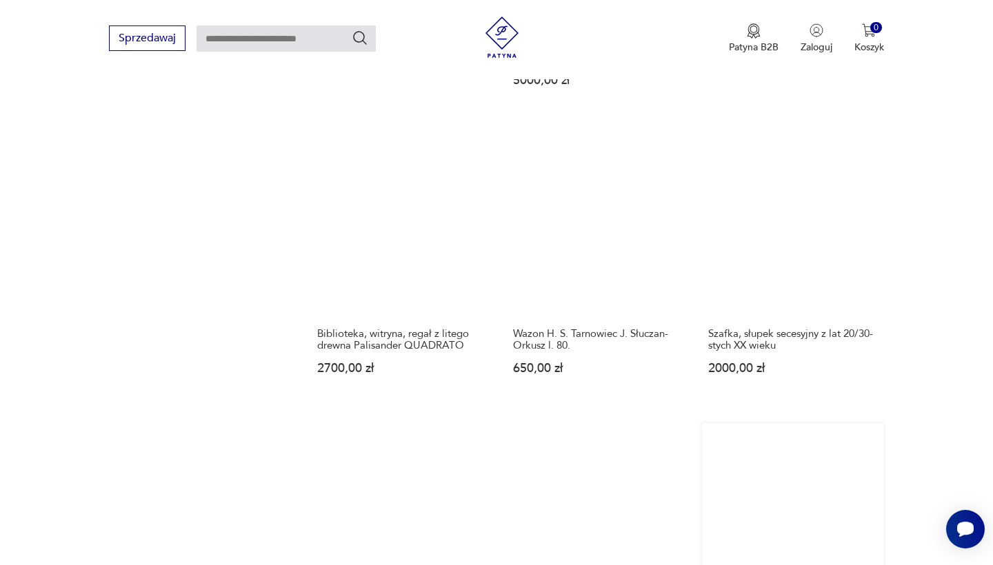
scroll to position [1177, 0]
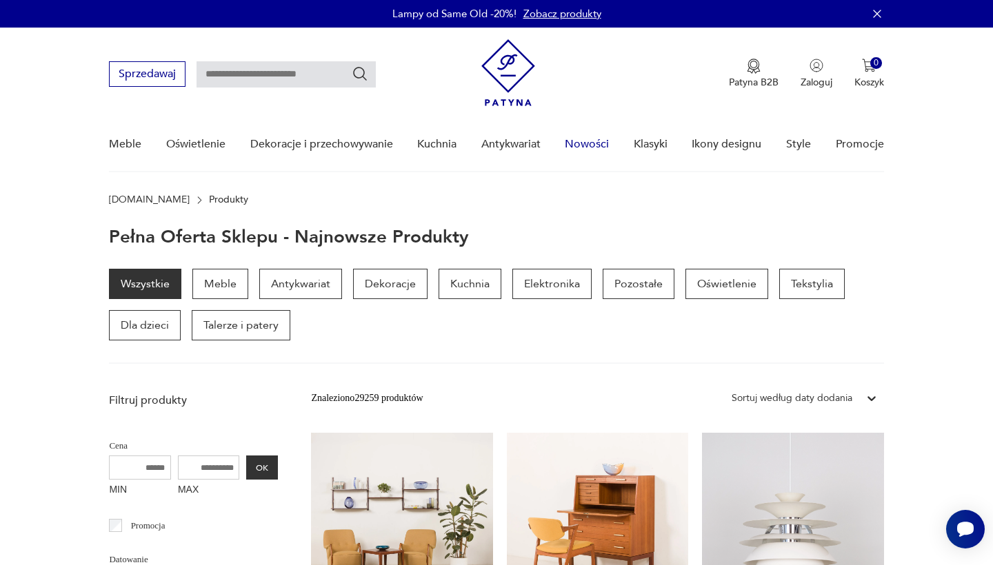
click at [587, 148] on link "Nowości" at bounding box center [587, 144] width 44 height 53
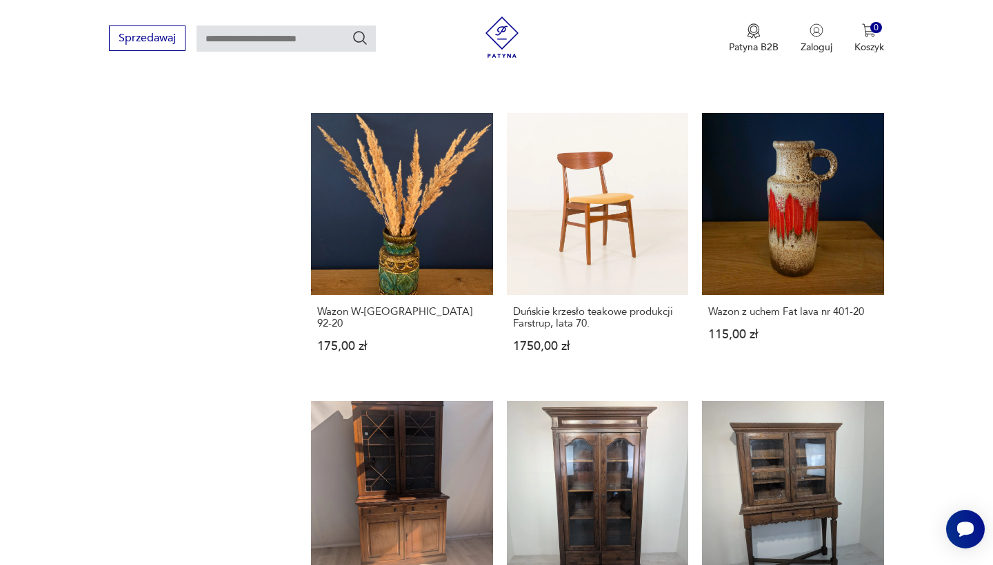
scroll to position [1251, 0]
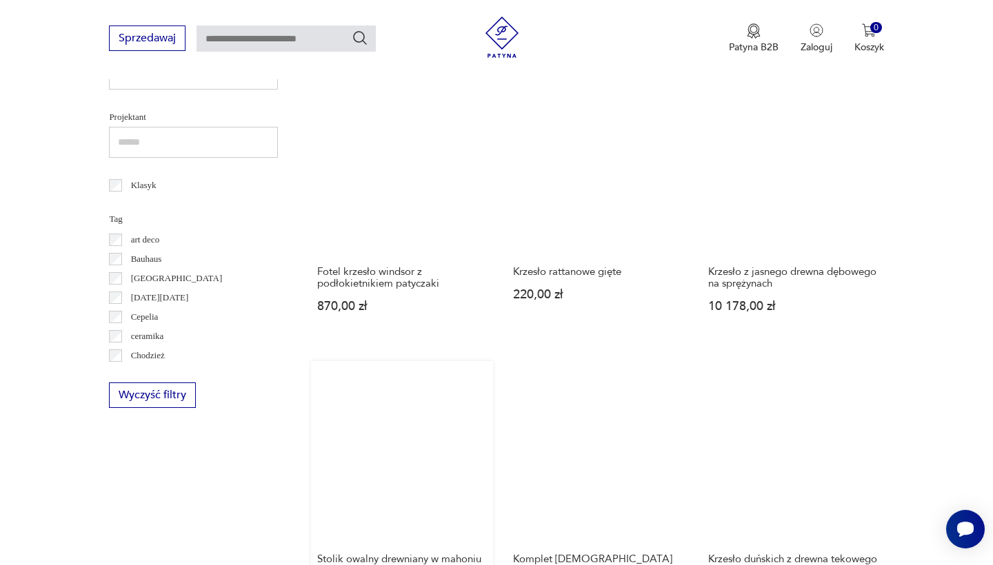
scroll to position [834, 0]
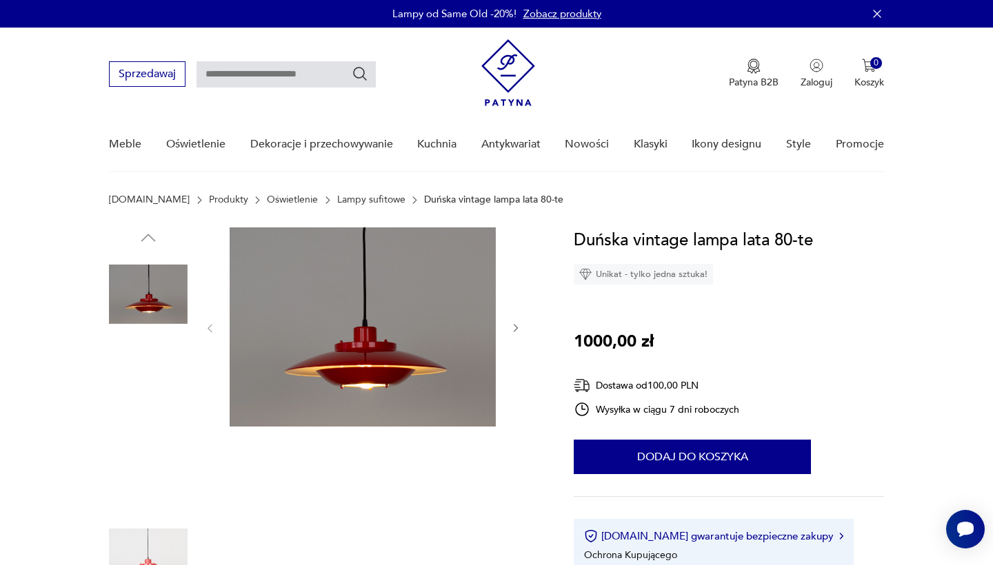
click at [150, 380] on img at bounding box center [148, 382] width 79 height 79
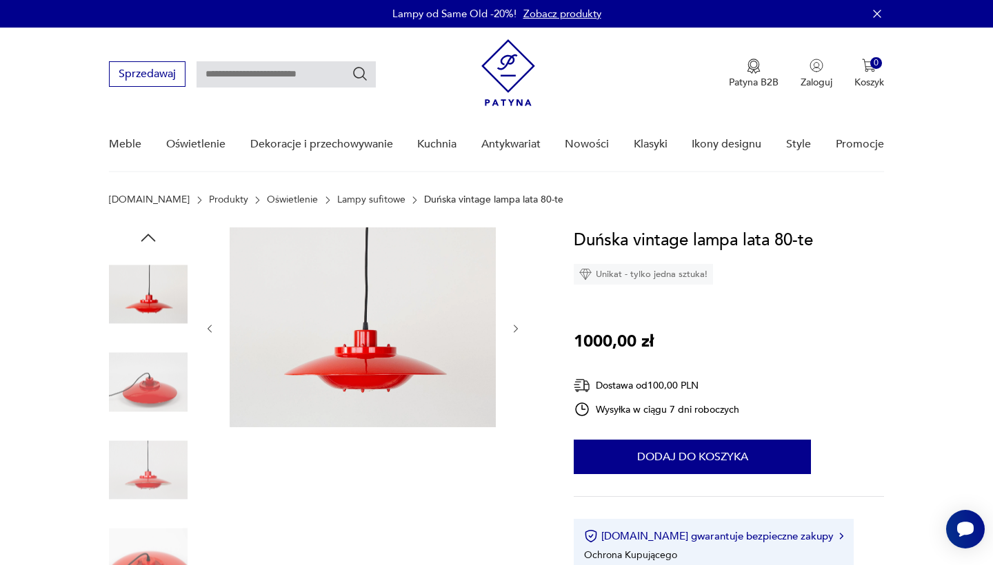
click at [148, 461] on img at bounding box center [148, 470] width 79 height 79
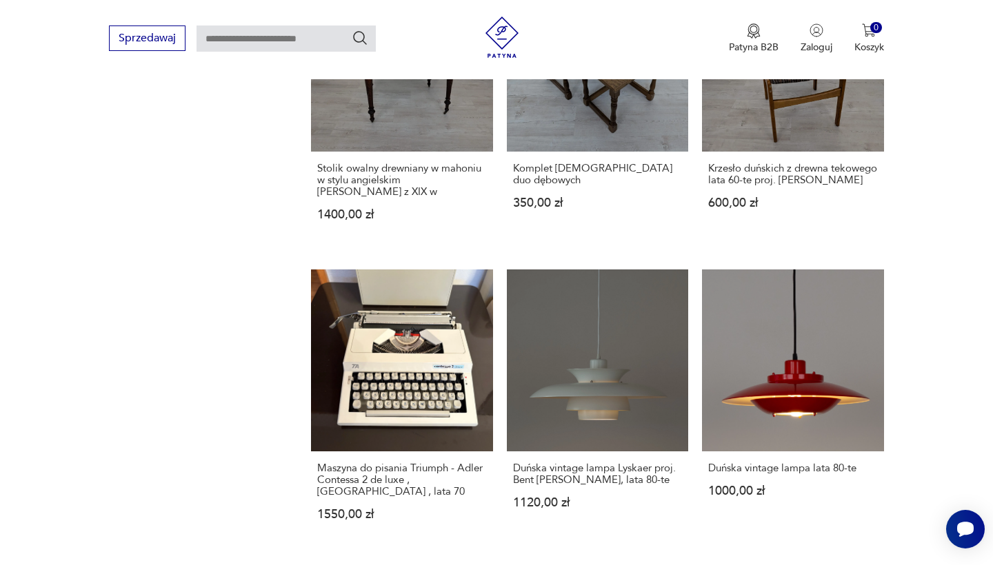
scroll to position [1168, 0]
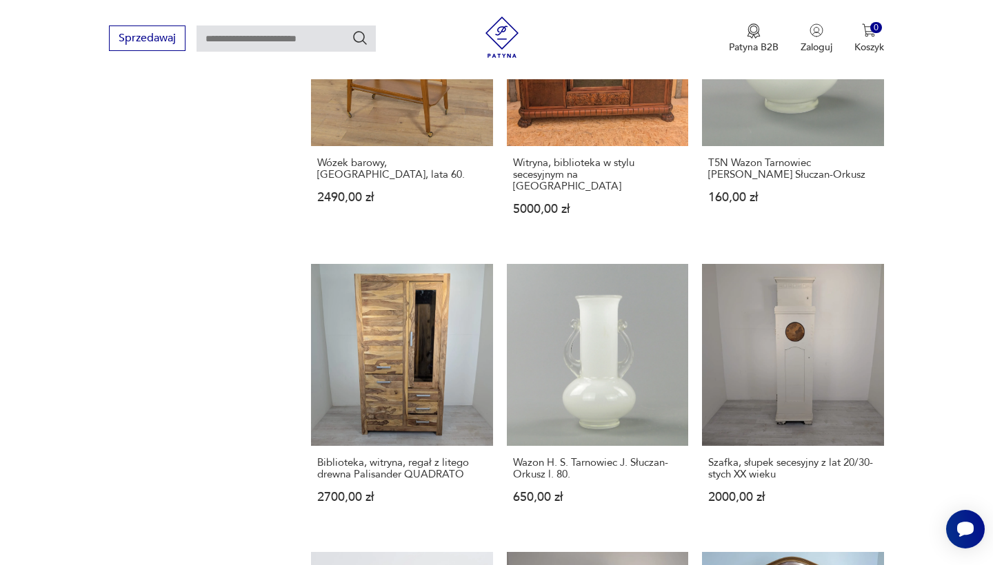
scroll to position [1042, 0]
